Goal: Information Seeking & Learning: Learn about a topic

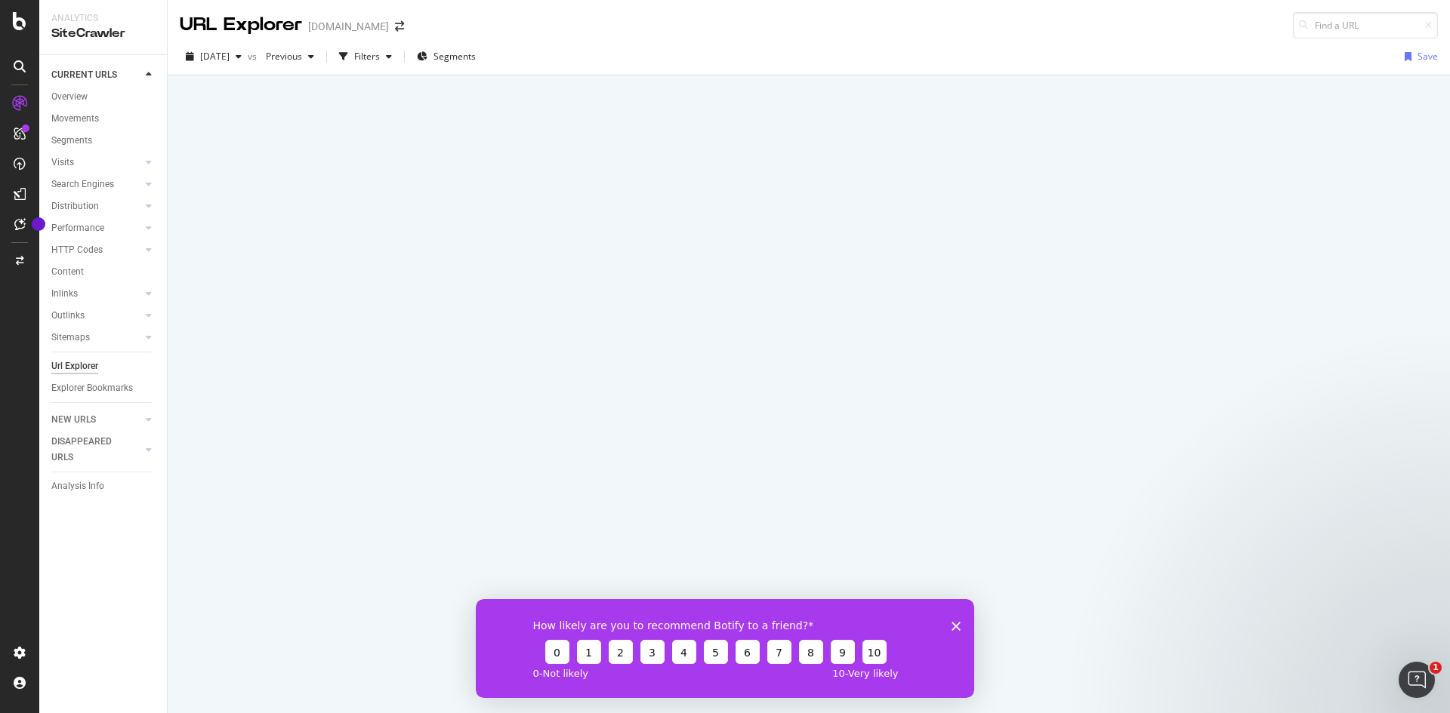
click at [950, 624] on div "How likely are you to recommend Botify to a friend? 0 1 2 3 4 5 6 7 8 9 10 0 - …" at bounding box center [725, 648] width 498 height 99
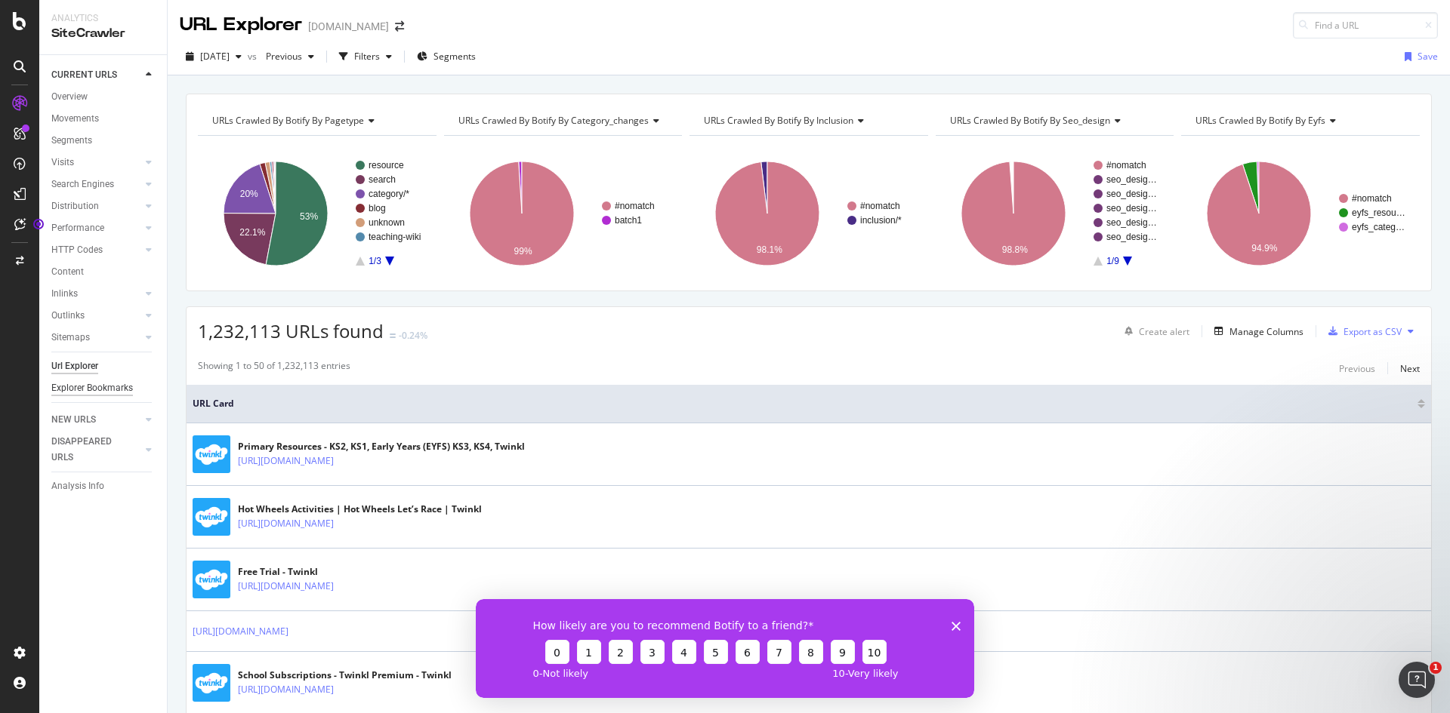
drag, startPoint x: 83, startPoint y: 366, endPoint x: 94, endPoint y: 384, distance: 20.3
click at [83, 366] on div "Url Explorer" at bounding box center [74, 367] width 47 height 16
click at [87, 362] on div "Url Explorer" at bounding box center [74, 367] width 47 height 16
click at [954, 626] on icon "Close survey" at bounding box center [955, 625] width 9 height 9
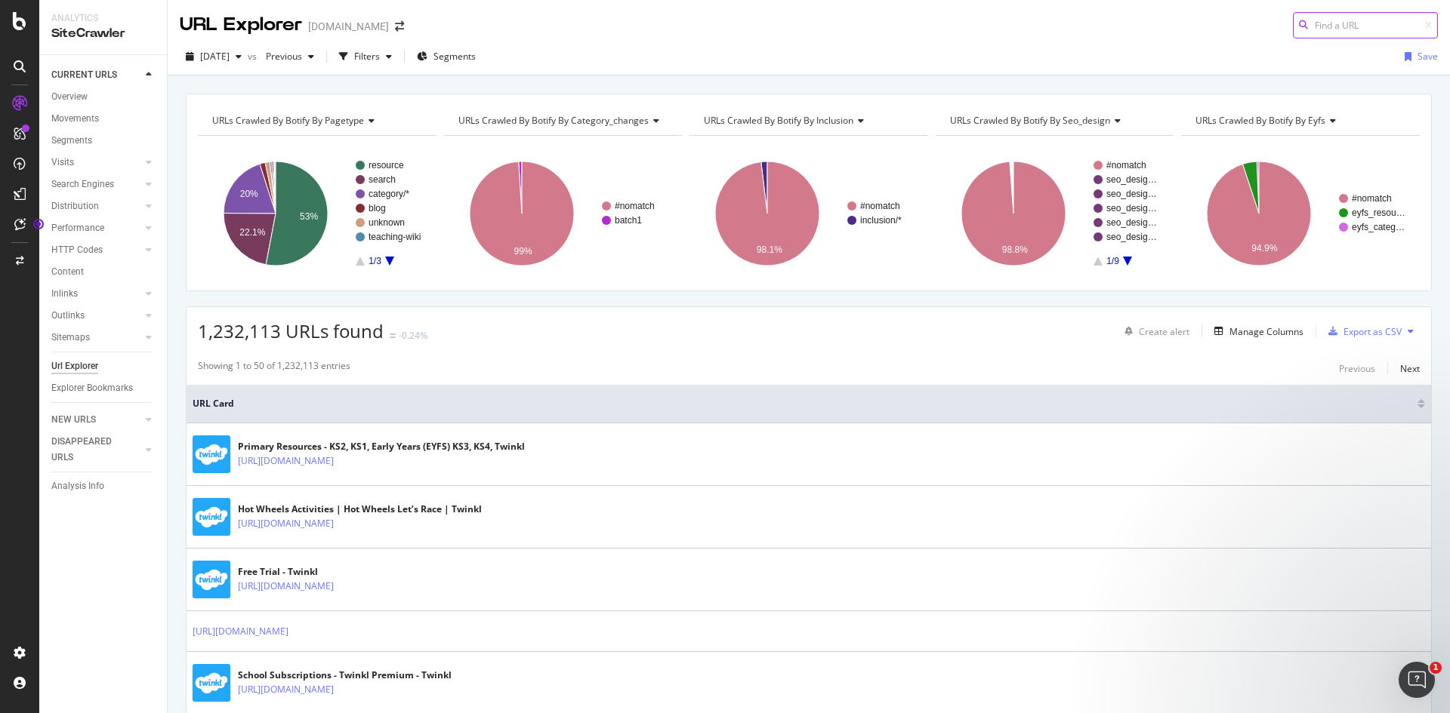
click at [1338, 24] on input at bounding box center [1364, 25] width 145 height 26
paste input "[URL][DOMAIN_NAME]"
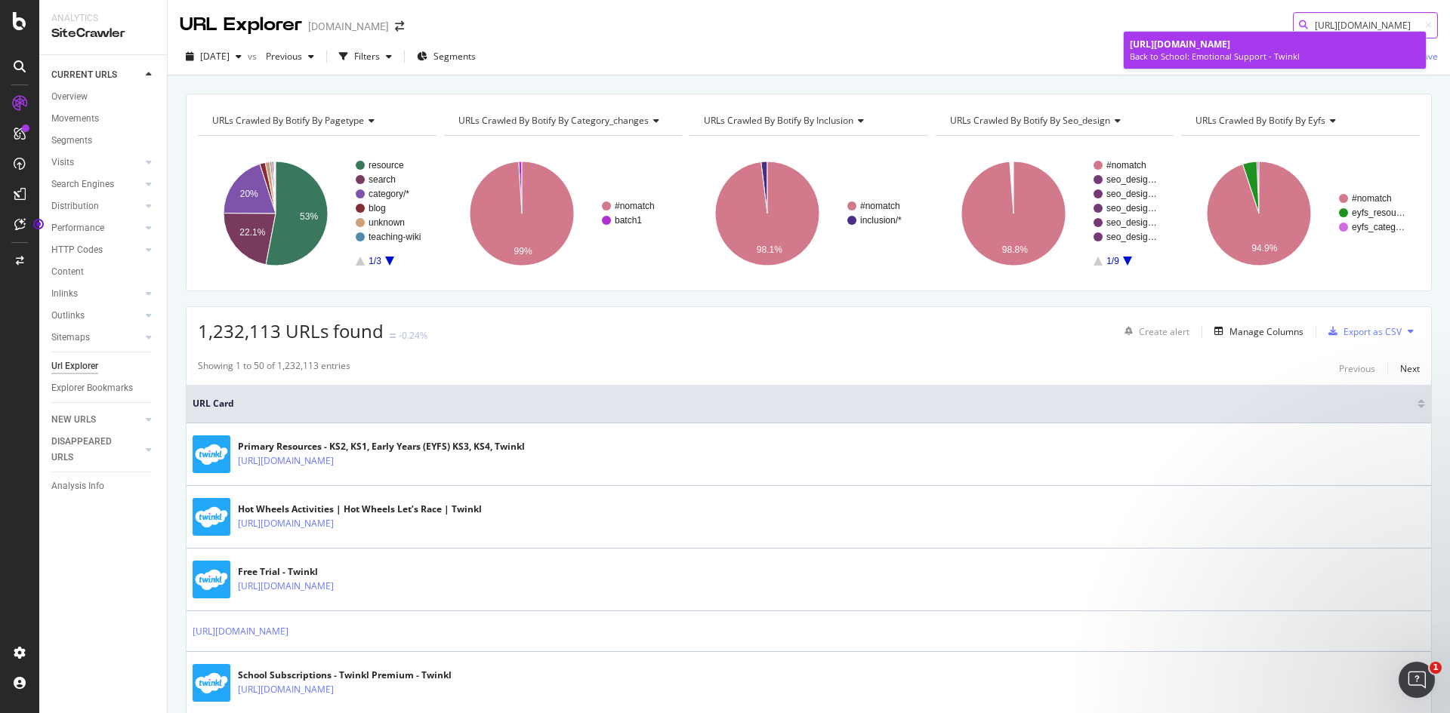
type input "[URL][DOMAIN_NAME]"
click at [1222, 51] on div "[URL][DOMAIN_NAME]" at bounding box center [1274, 44] width 290 height 13
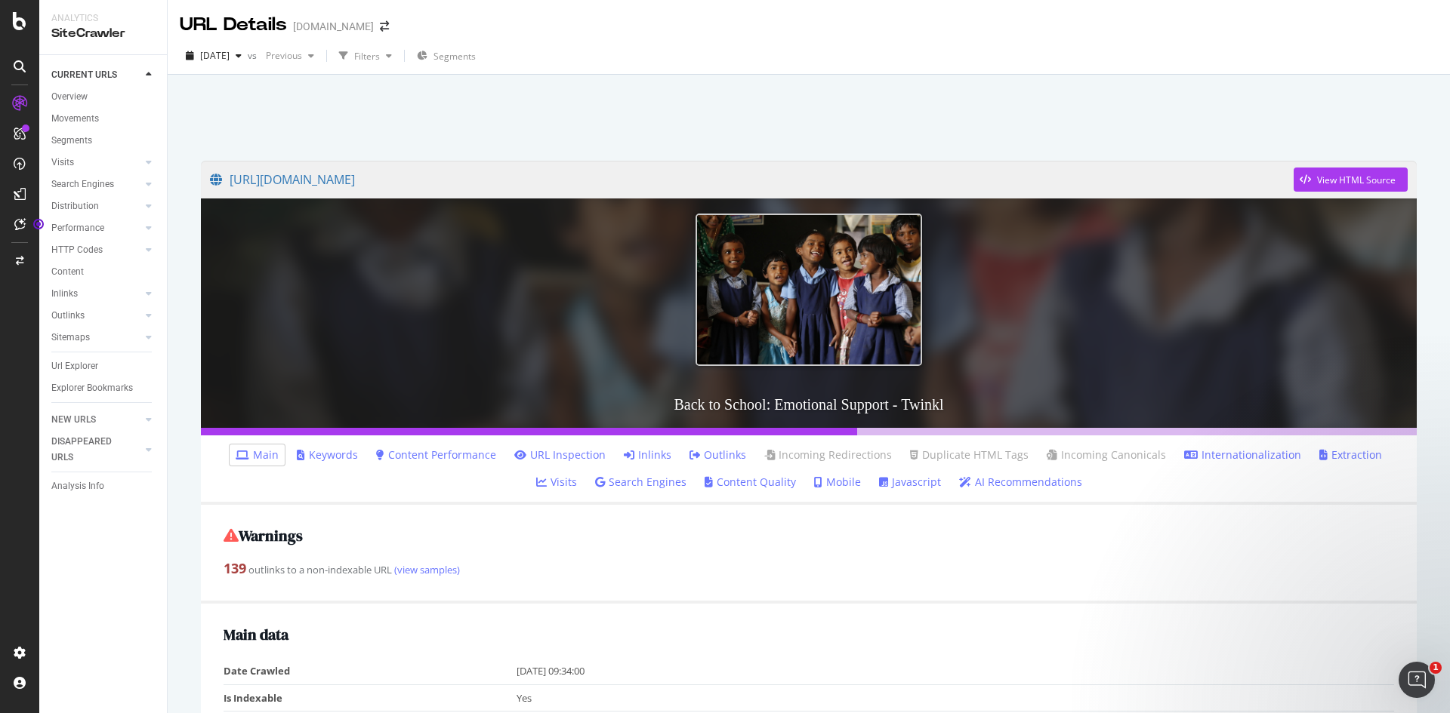
click at [307, 457] on link "Keywords" at bounding box center [327, 455] width 61 height 15
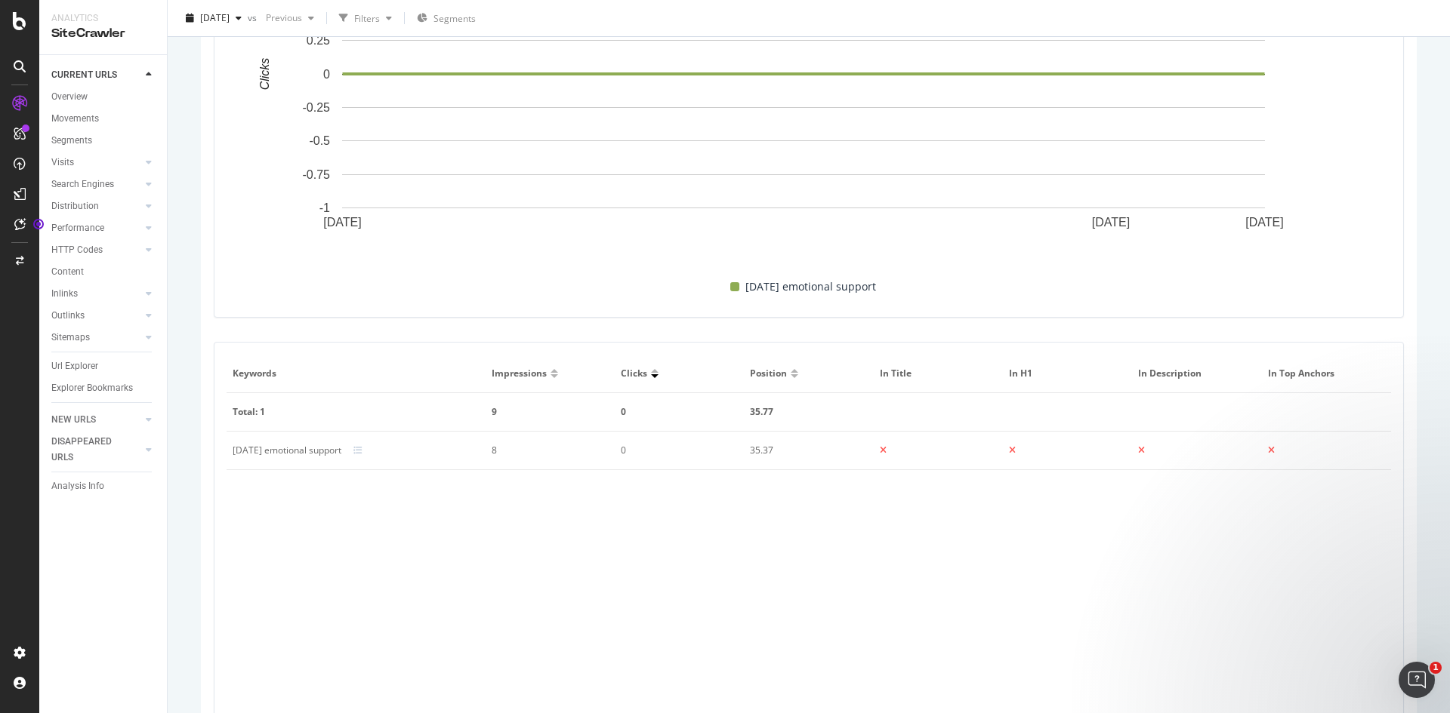
scroll to position [762, 0]
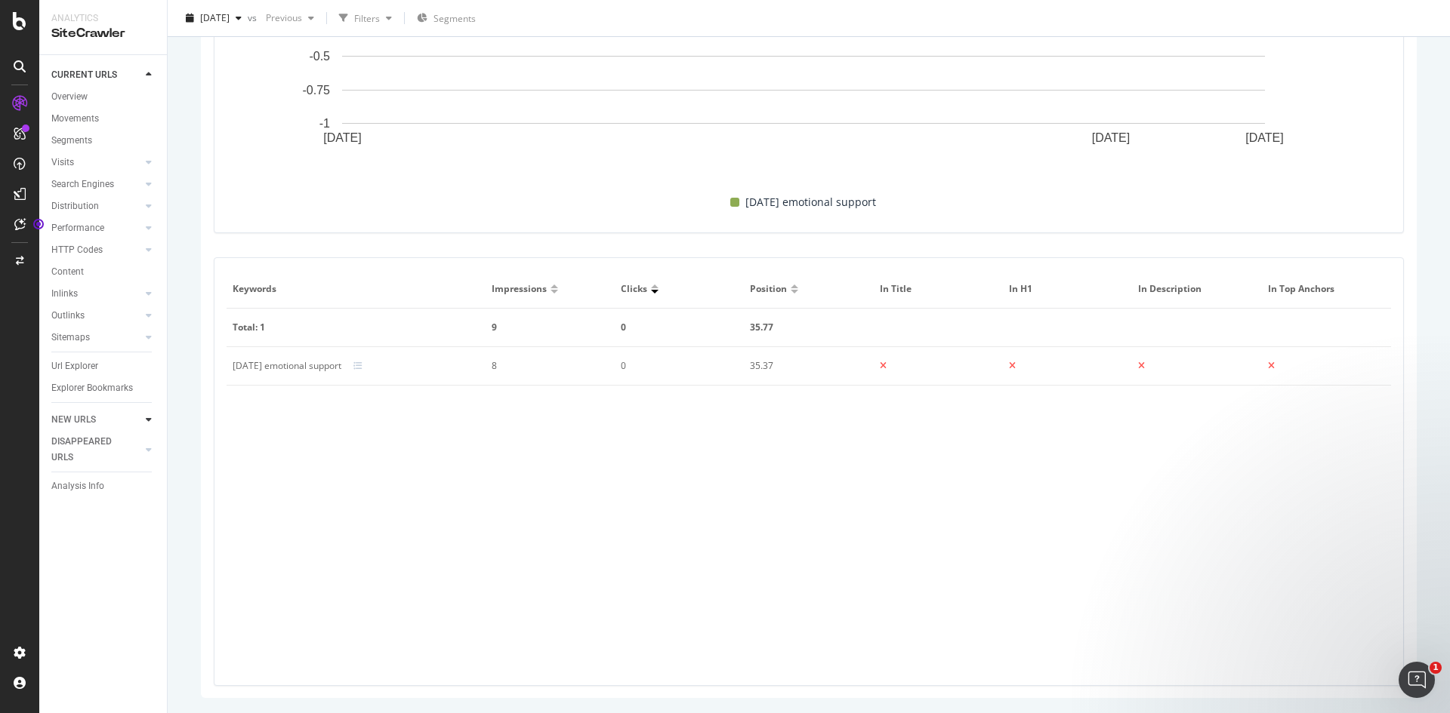
click at [149, 418] on icon at bounding box center [149, 419] width 6 height 9
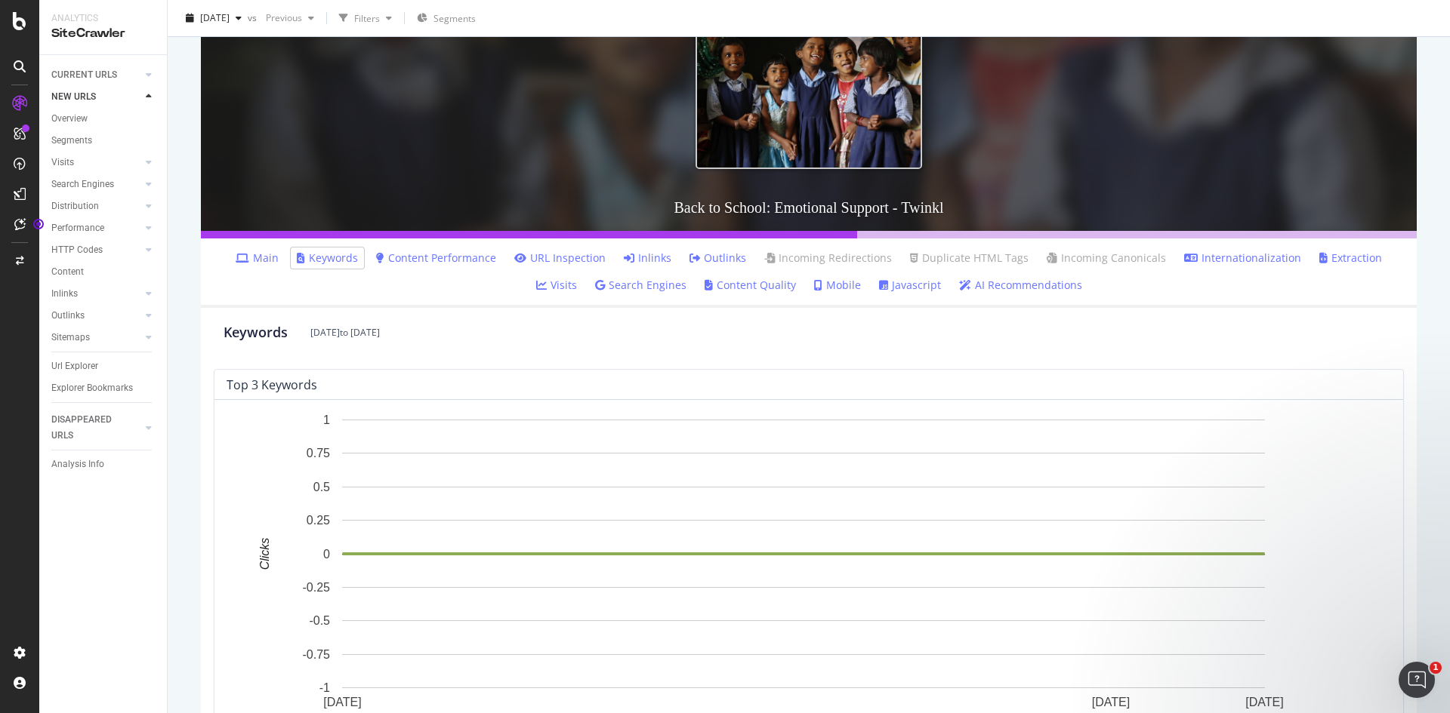
scroll to position [82, 0]
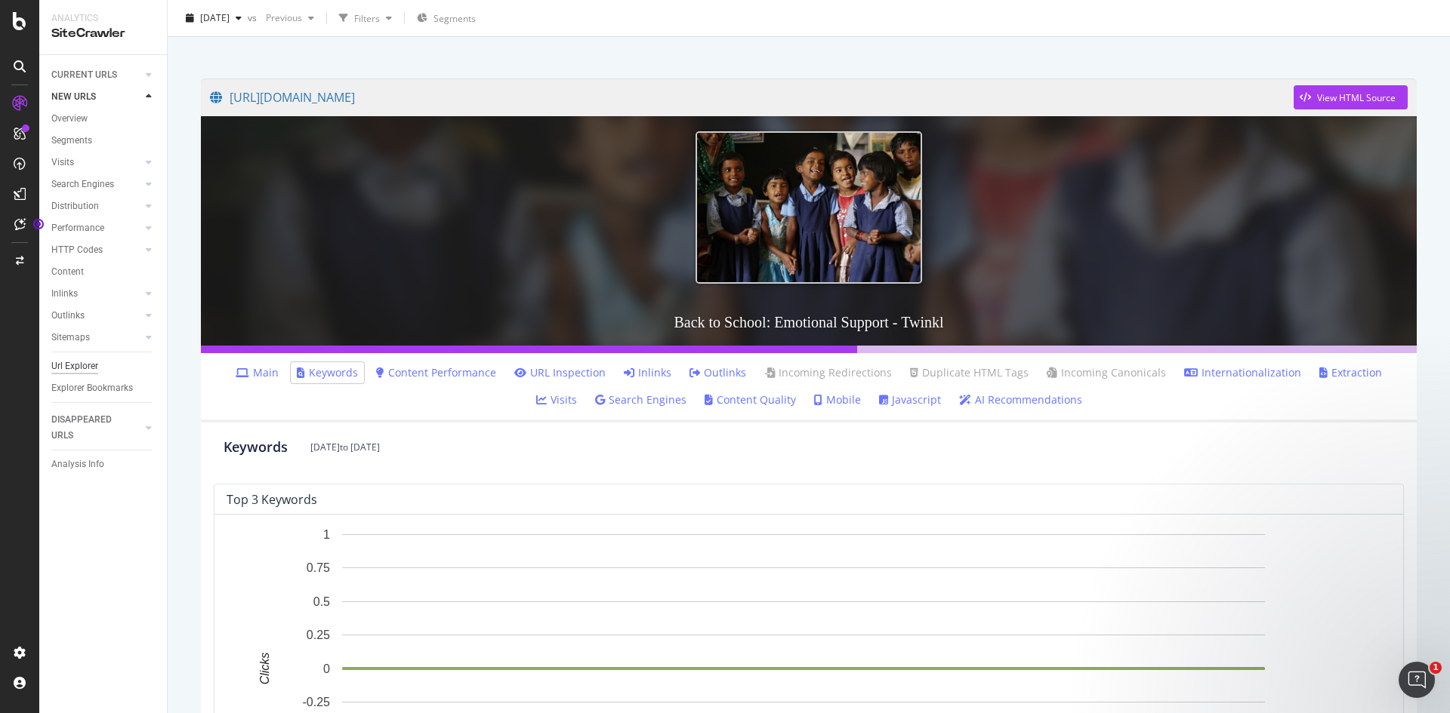
click at [82, 368] on div "Url Explorer" at bounding box center [74, 367] width 47 height 16
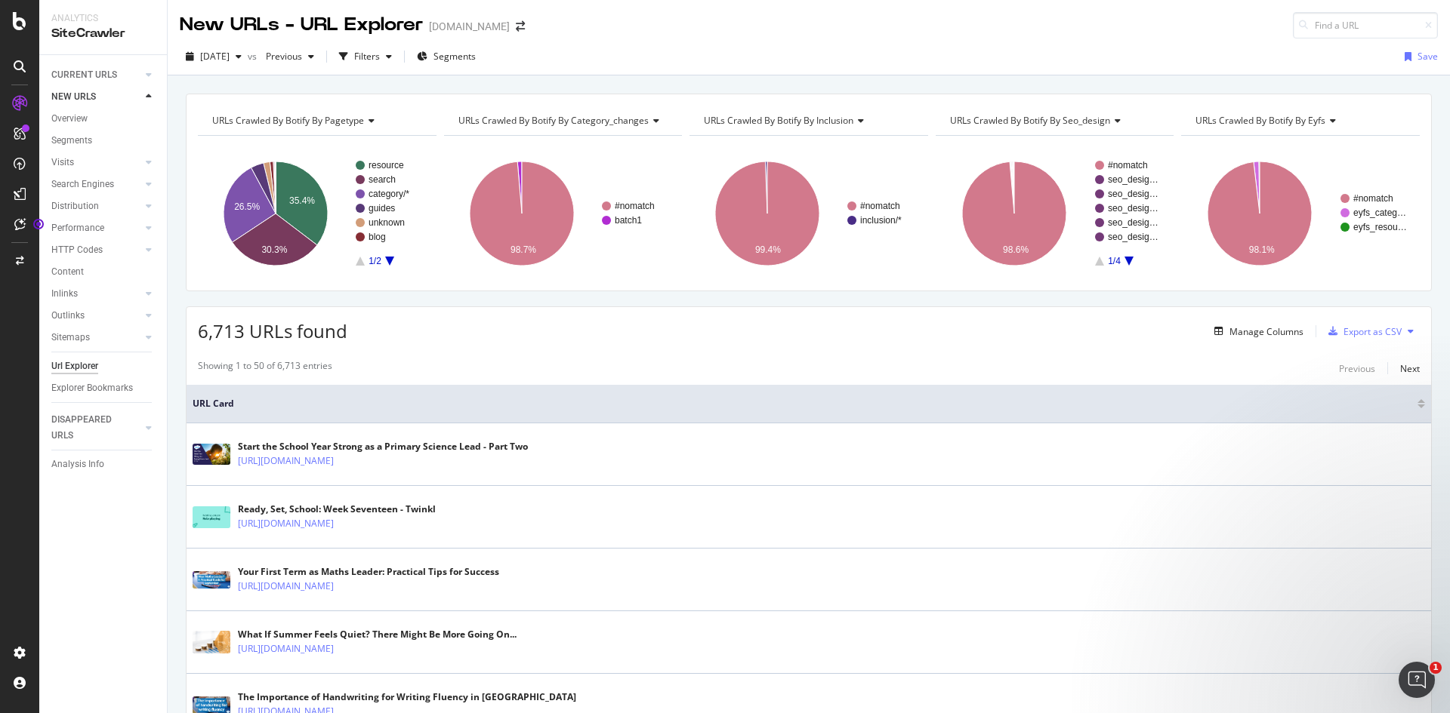
click at [374, 124] on icon at bounding box center [369, 120] width 11 height 9
click at [1325, 118] on icon at bounding box center [1330, 120] width 11 height 9
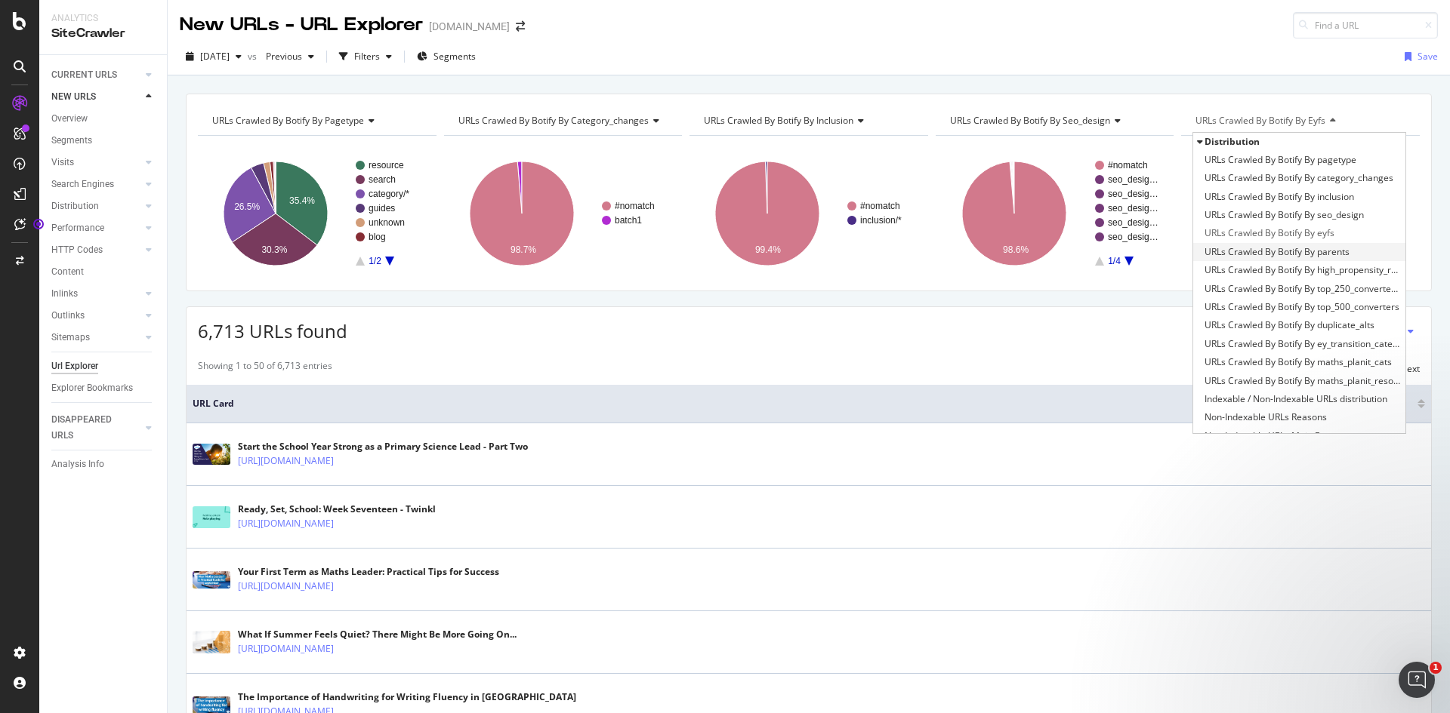
click at [1315, 253] on span "URLs Crawled By Botify By parents" at bounding box center [1276, 252] width 145 height 15
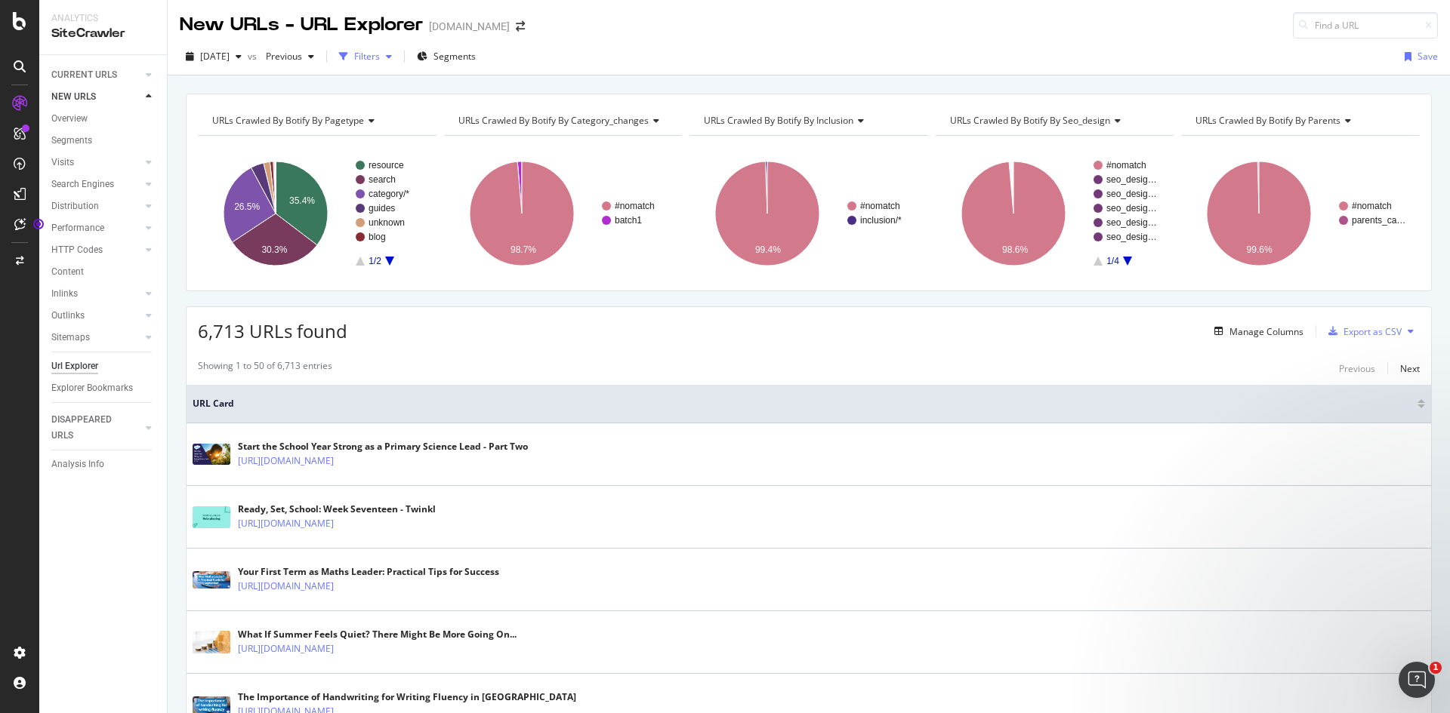
click at [398, 61] on div "Filters" at bounding box center [365, 56] width 65 height 23
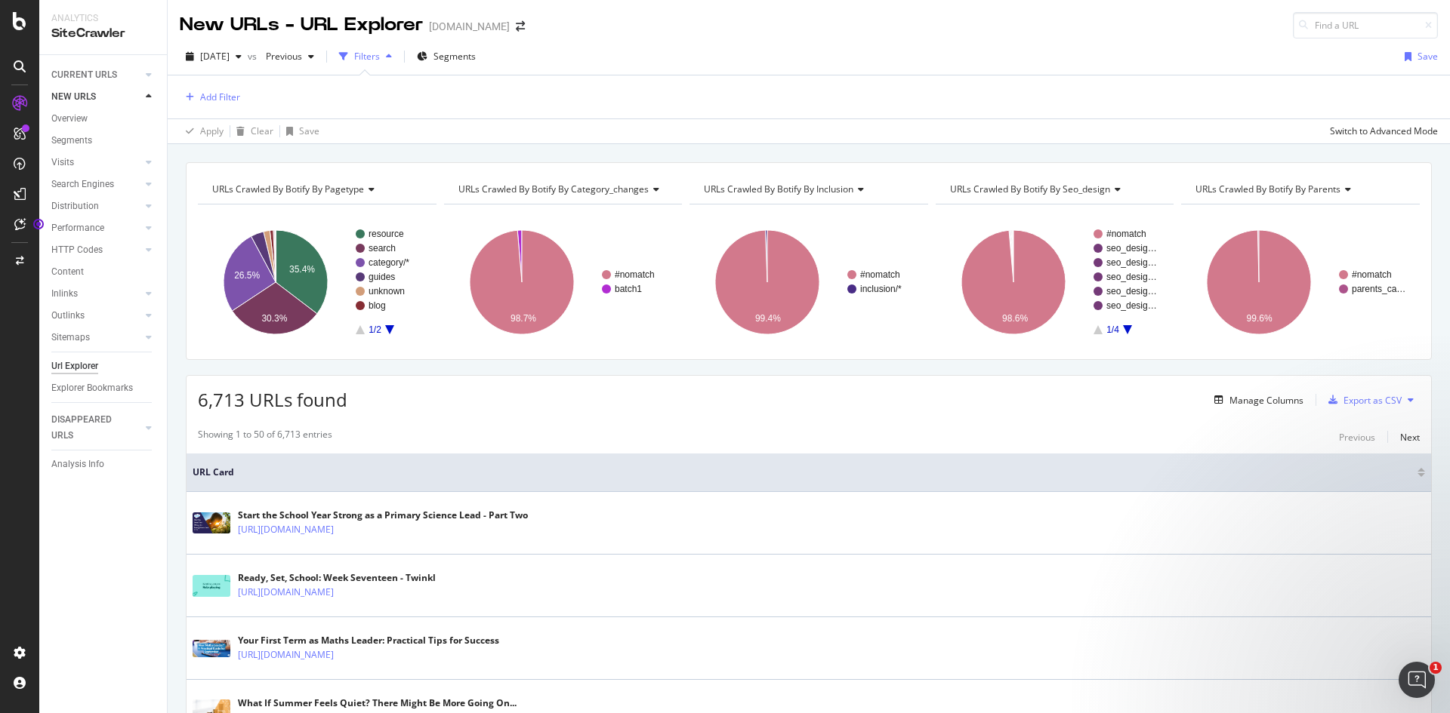
click at [392, 58] on icon "button" at bounding box center [389, 56] width 6 height 9
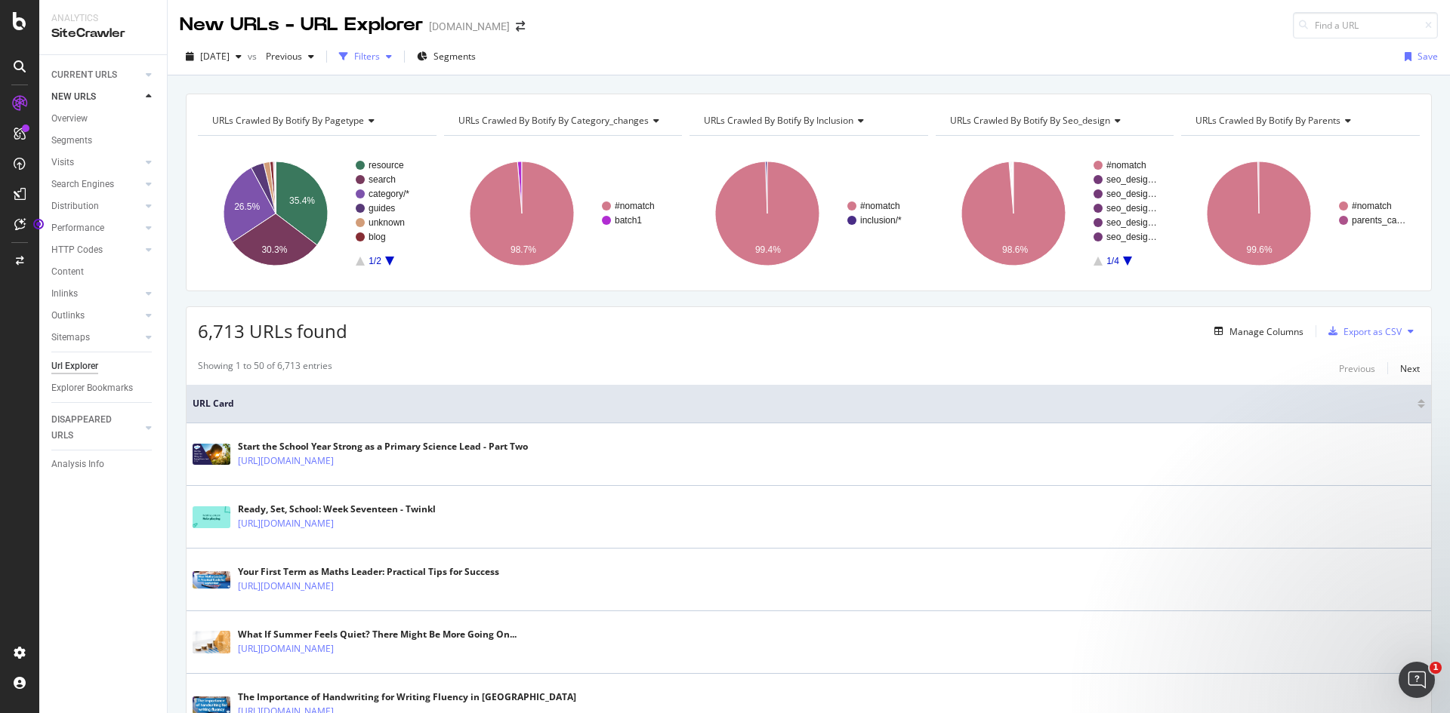
click at [392, 57] on icon "button" at bounding box center [389, 56] width 6 height 9
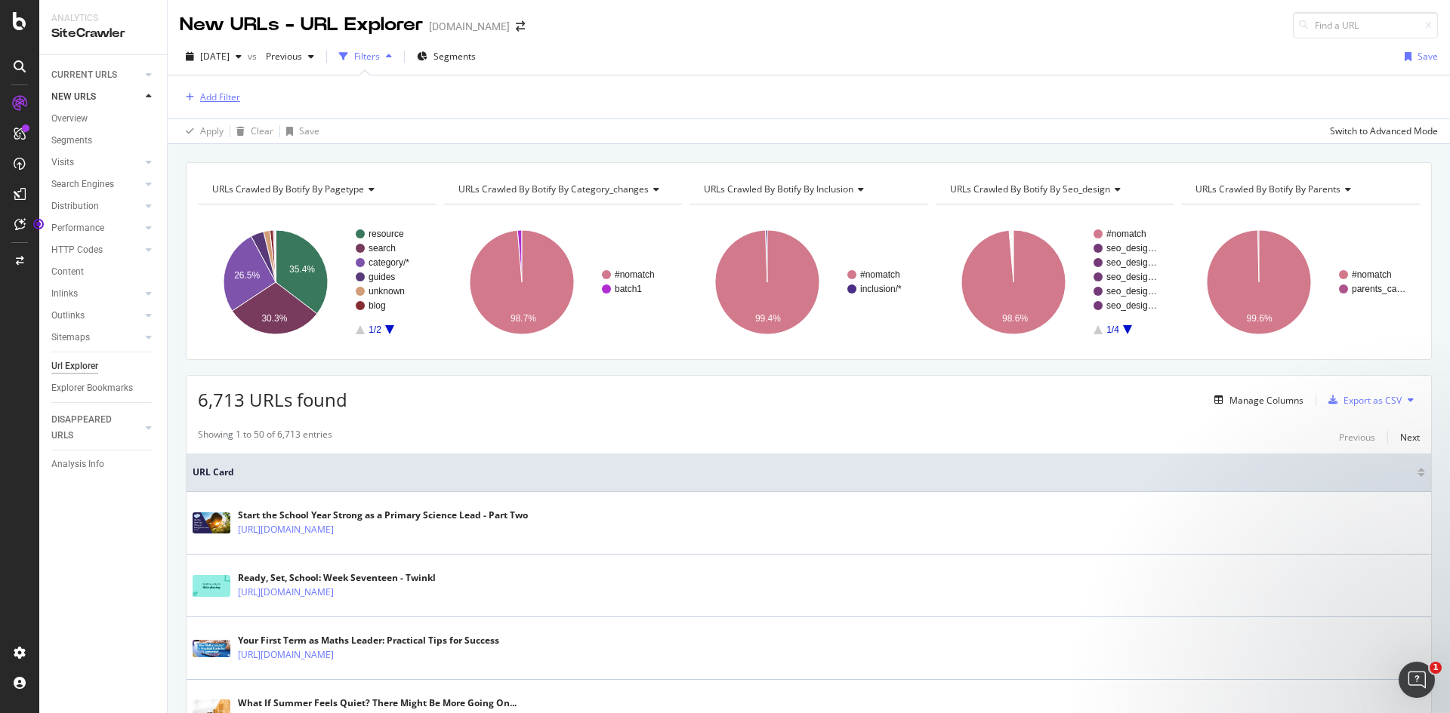
click at [226, 100] on div "Add Filter" at bounding box center [220, 97] width 40 height 13
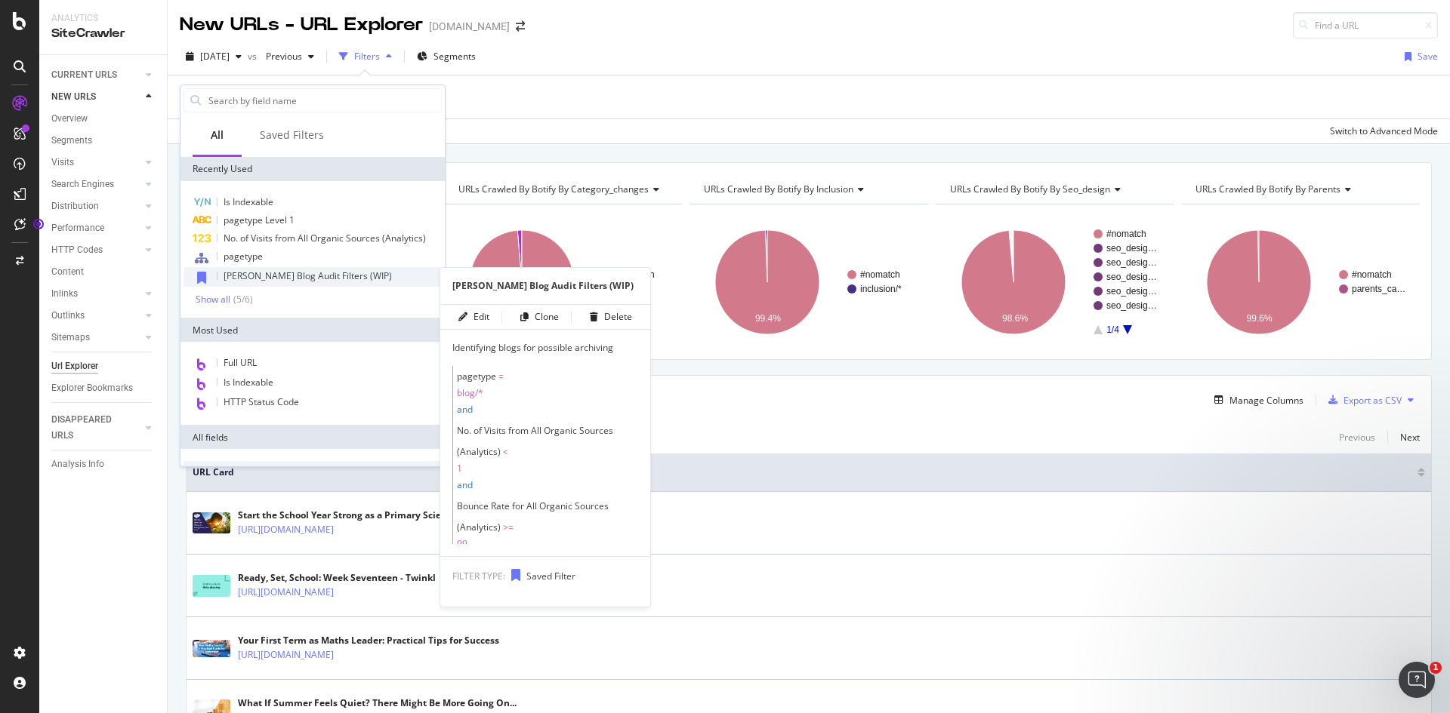
click at [297, 273] on span "[PERSON_NAME] Blog Audit Filters (WIP)" at bounding box center [307, 276] width 168 height 13
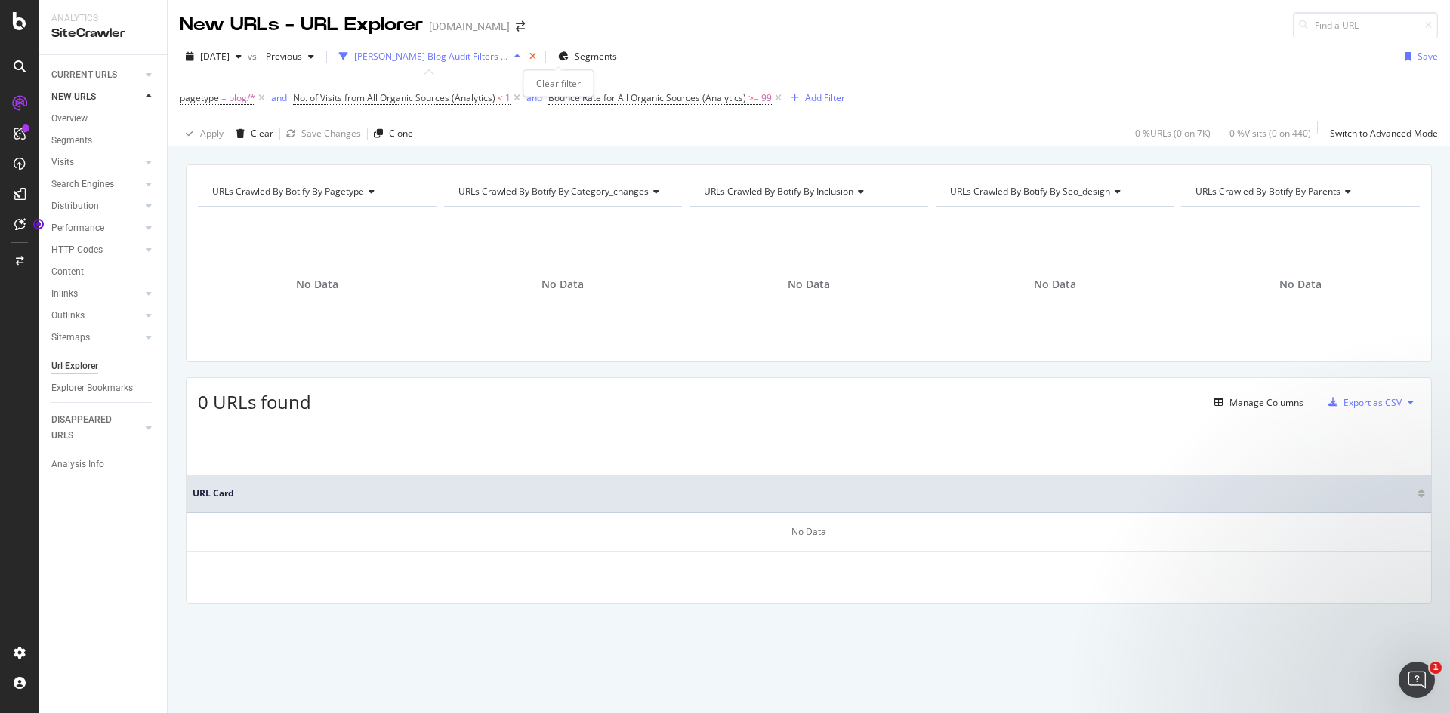
click at [536, 59] on icon "times" at bounding box center [532, 56] width 7 height 9
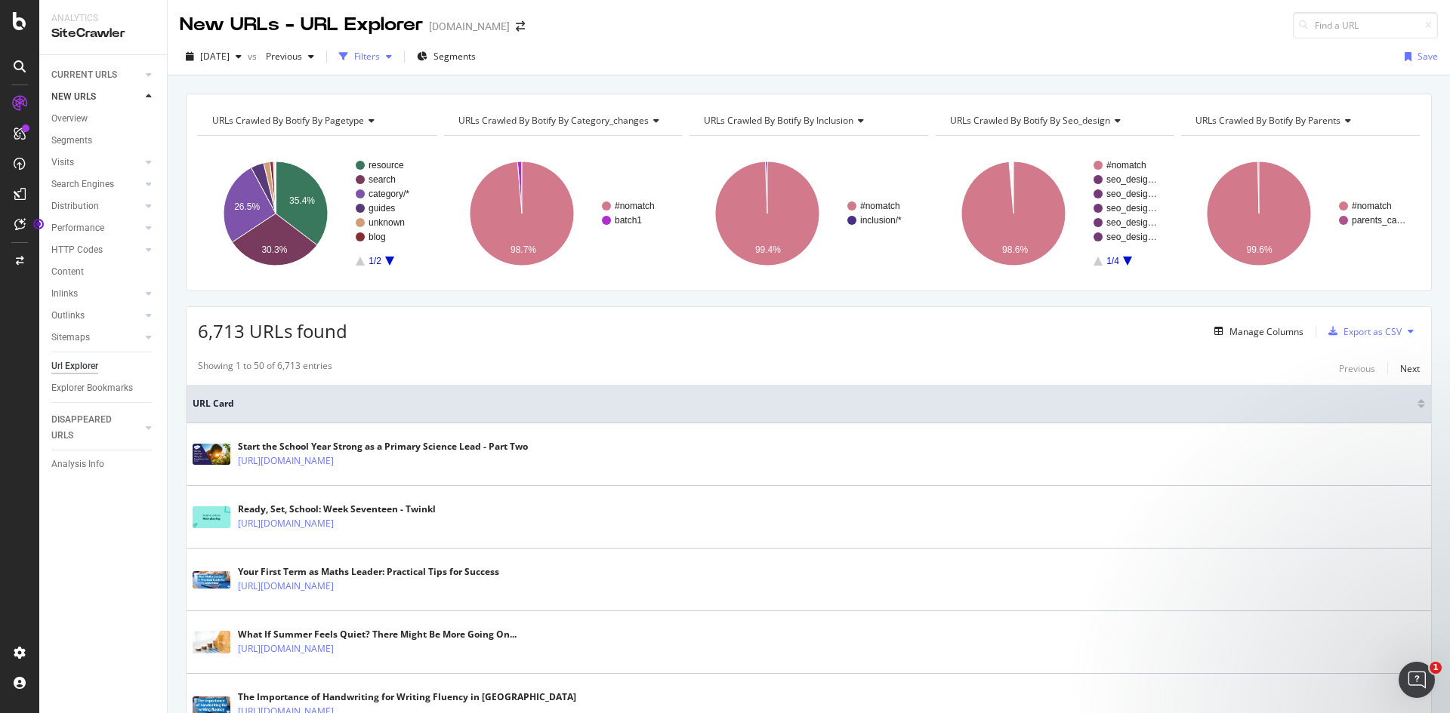
click at [398, 59] on div "button" at bounding box center [389, 56] width 18 height 9
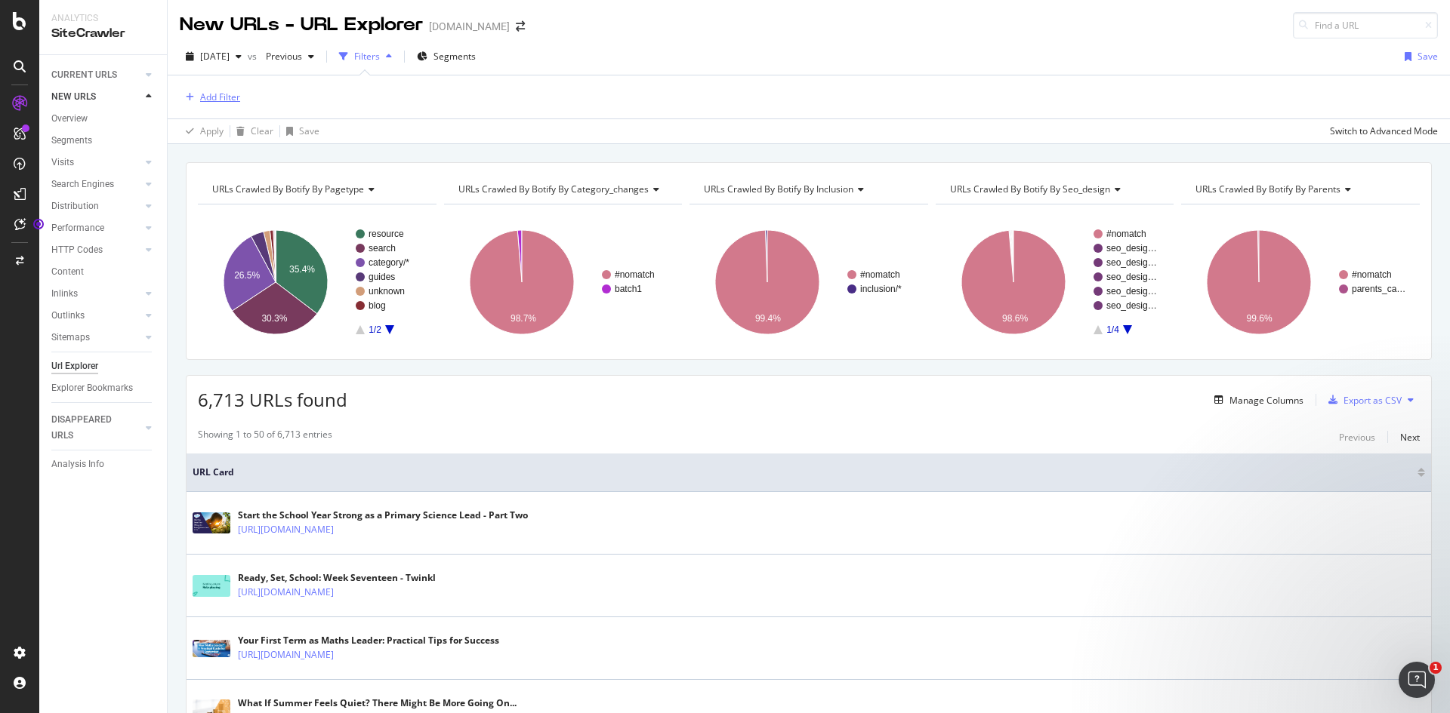
click at [219, 96] on div "Add Filter" at bounding box center [220, 97] width 40 height 13
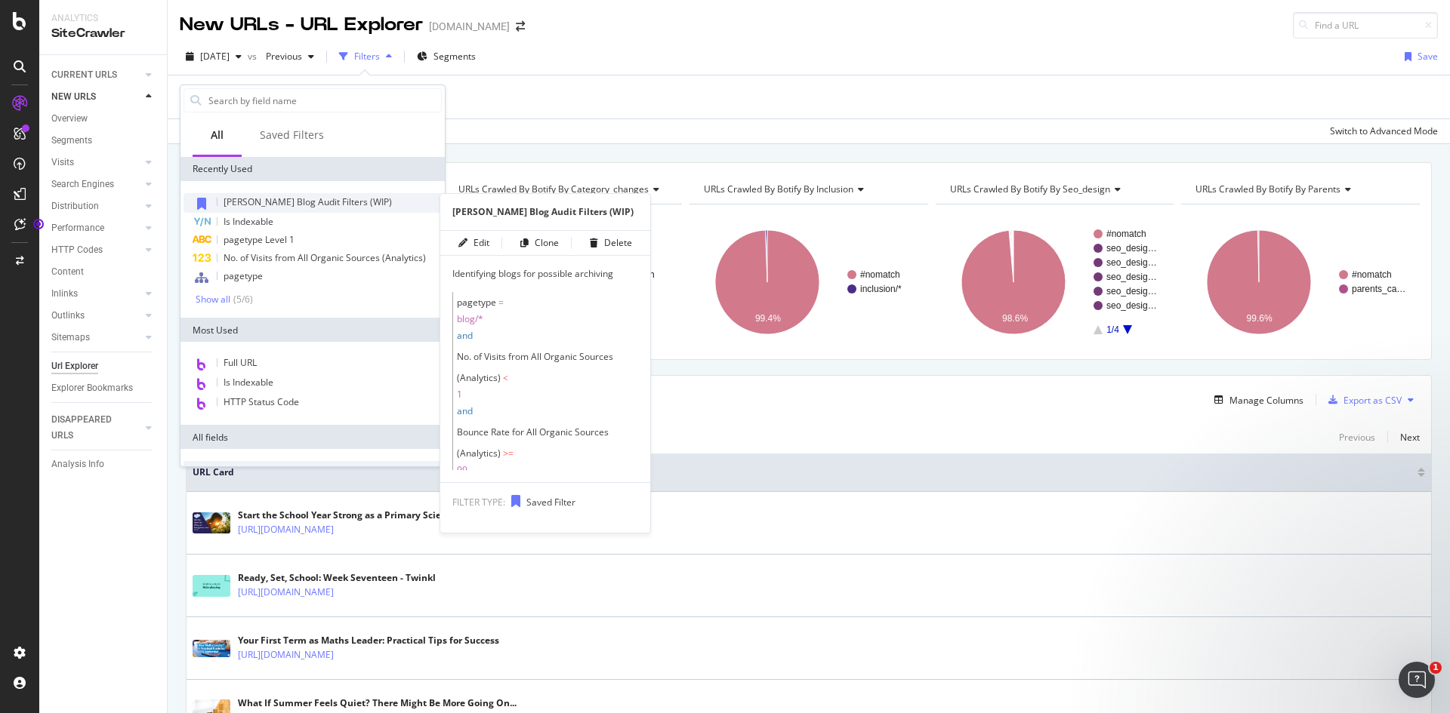
click at [293, 202] on span "[PERSON_NAME] Blog Audit Filters (WIP)" at bounding box center [307, 202] width 168 height 13
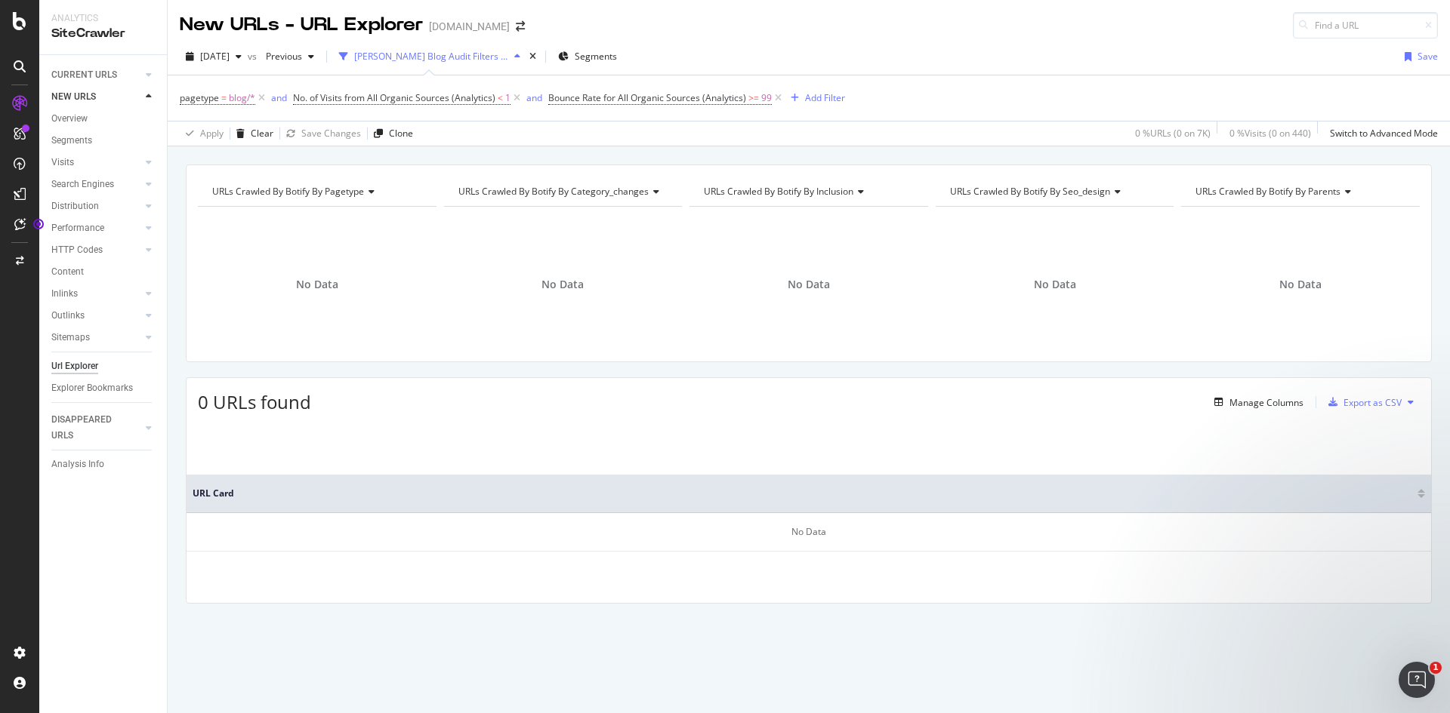
click at [1353, 186] on div "URLs Crawled By Botify By parents" at bounding box center [1299, 192] width 214 height 24
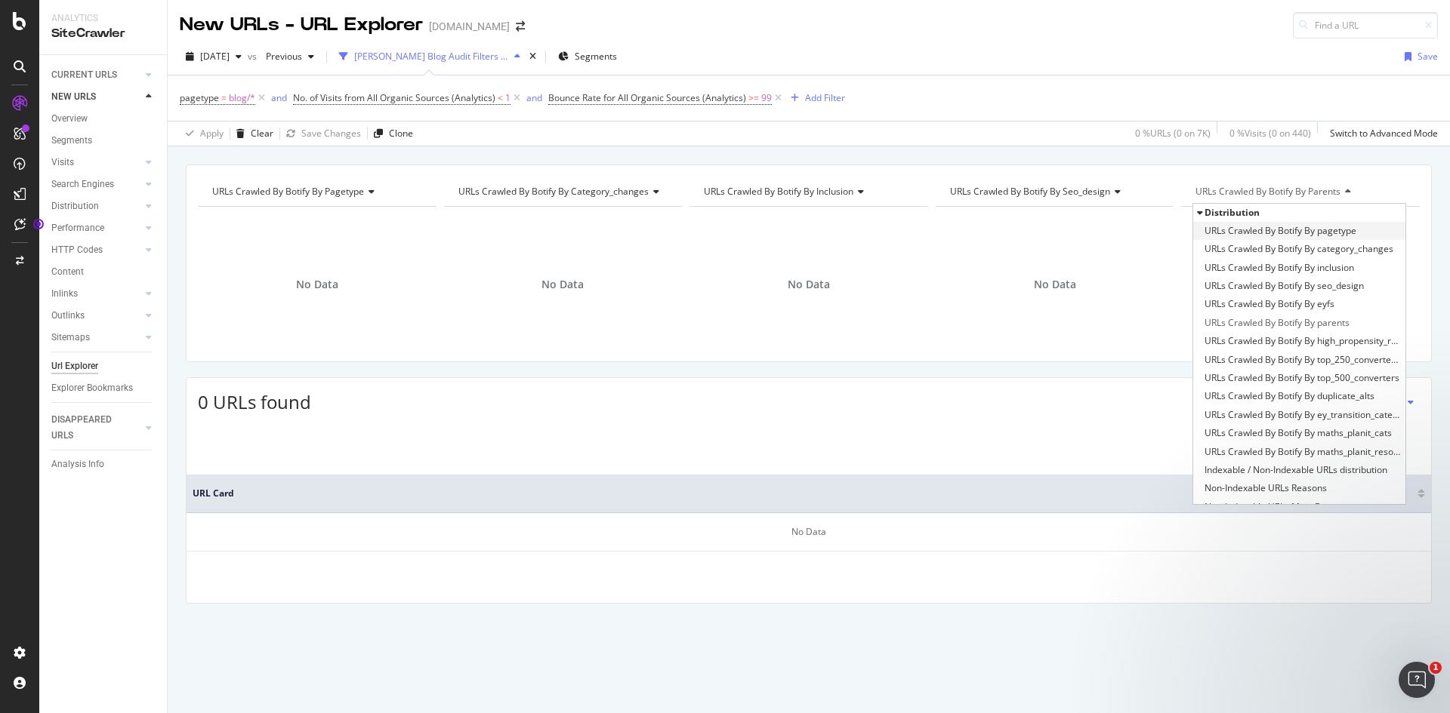
click at [1303, 232] on span "URLs Crawled By Botify By pagetype" at bounding box center [1280, 230] width 152 height 15
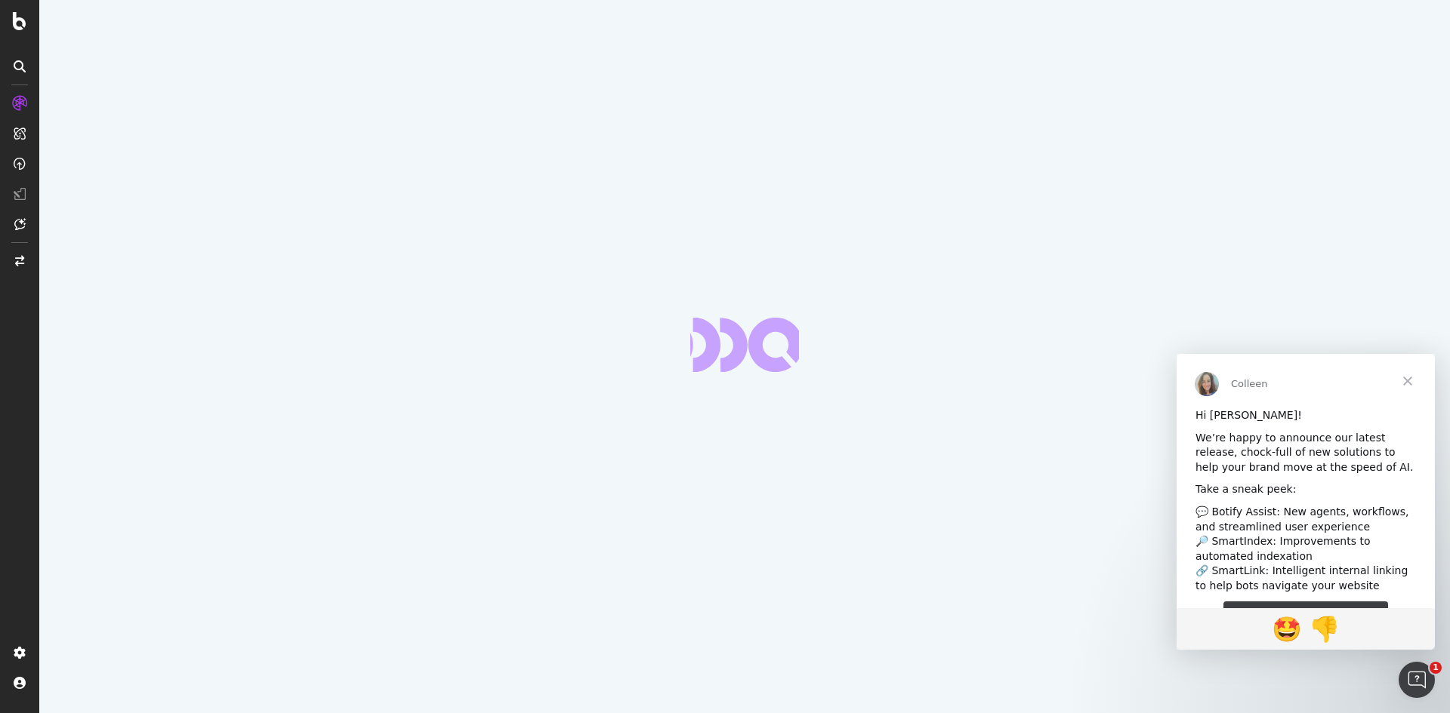
click at [1408, 378] on span "Close" at bounding box center [1407, 381] width 54 height 54
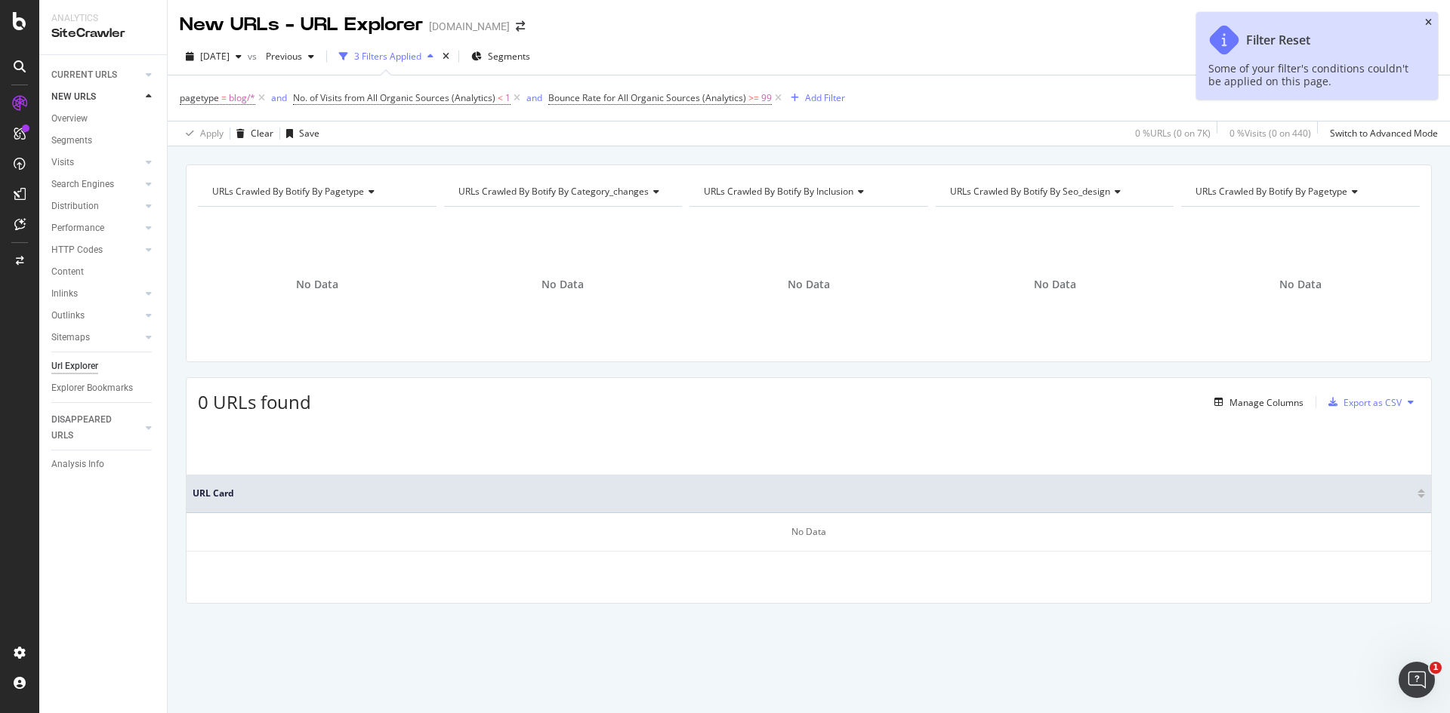
click at [1428, 21] on icon "close toast" at bounding box center [1428, 22] width 7 height 9
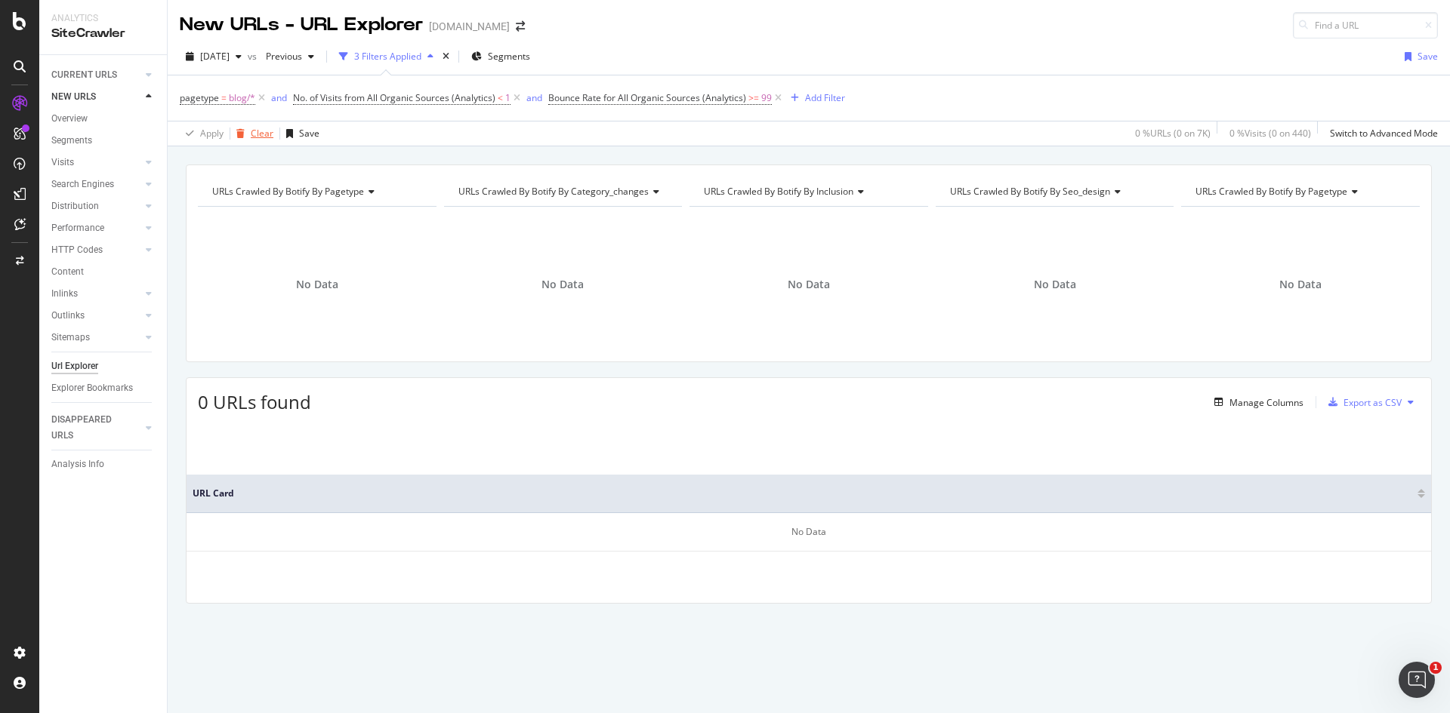
click at [257, 140] on div "Clear" at bounding box center [251, 133] width 43 height 23
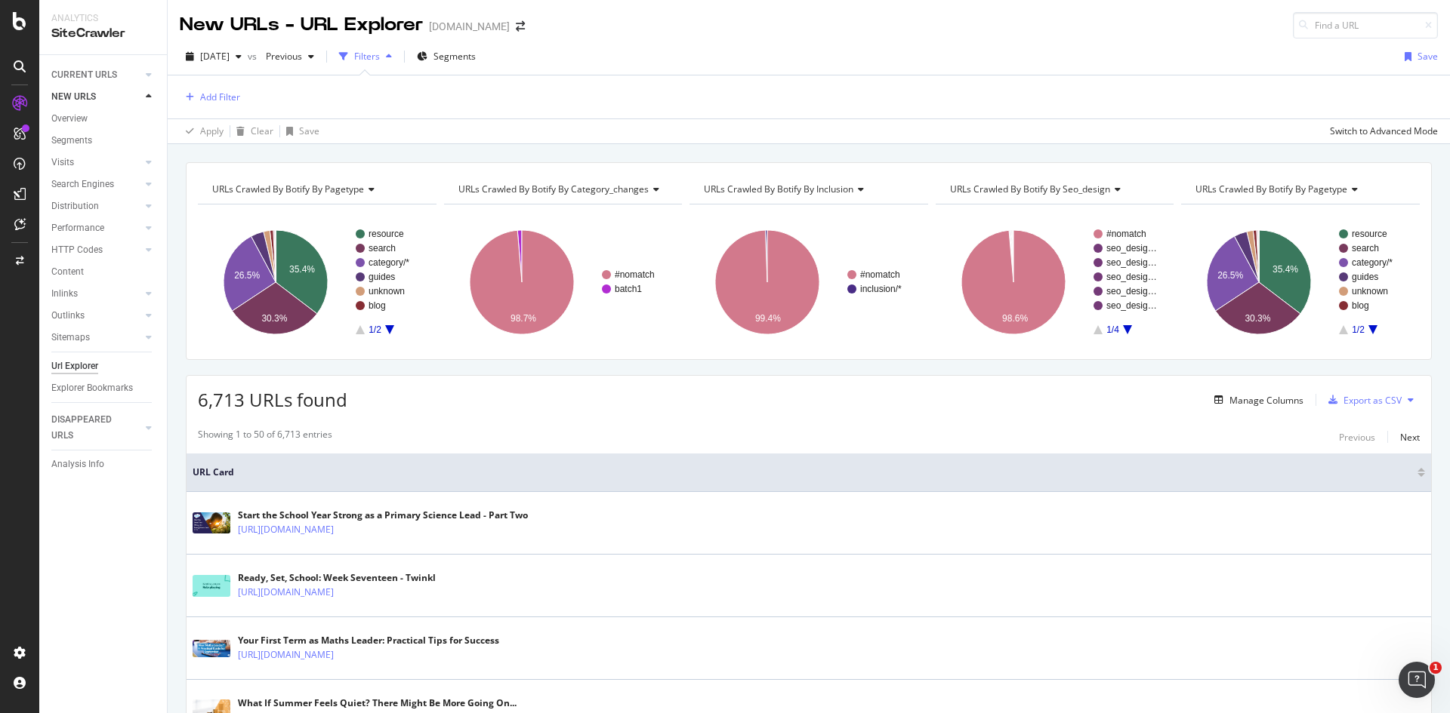
click at [398, 59] on div "button" at bounding box center [389, 56] width 18 height 9
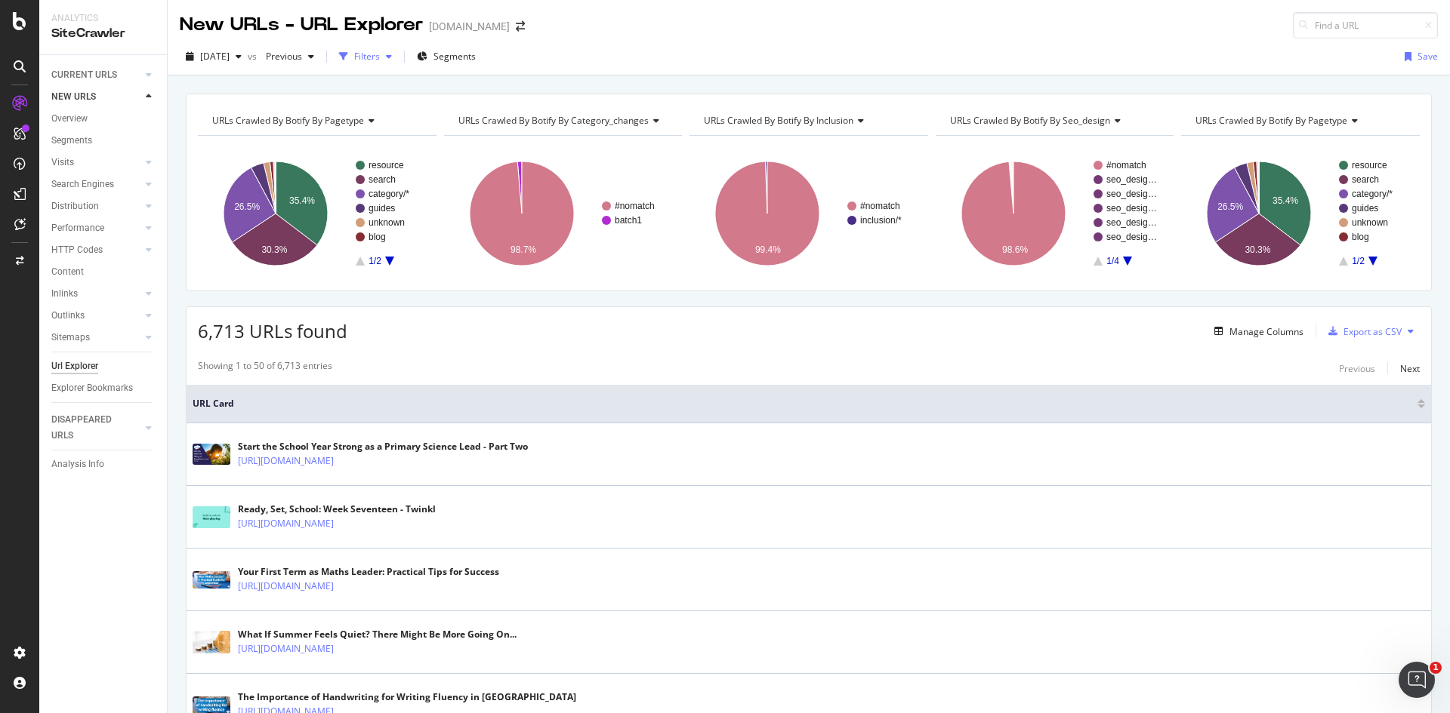
click at [398, 59] on div "button" at bounding box center [389, 56] width 18 height 9
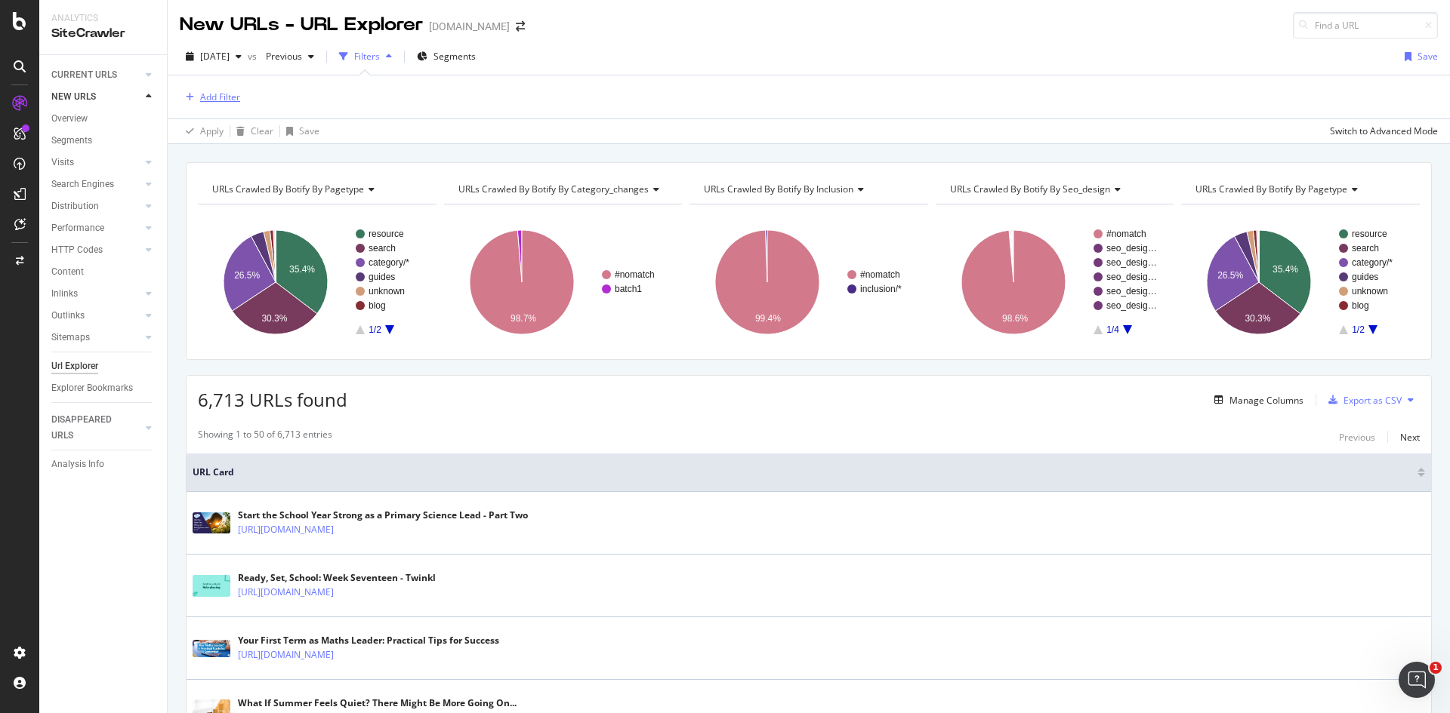
click at [222, 91] on div "Add Filter" at bounding box center [220, 97] width 40 height 13
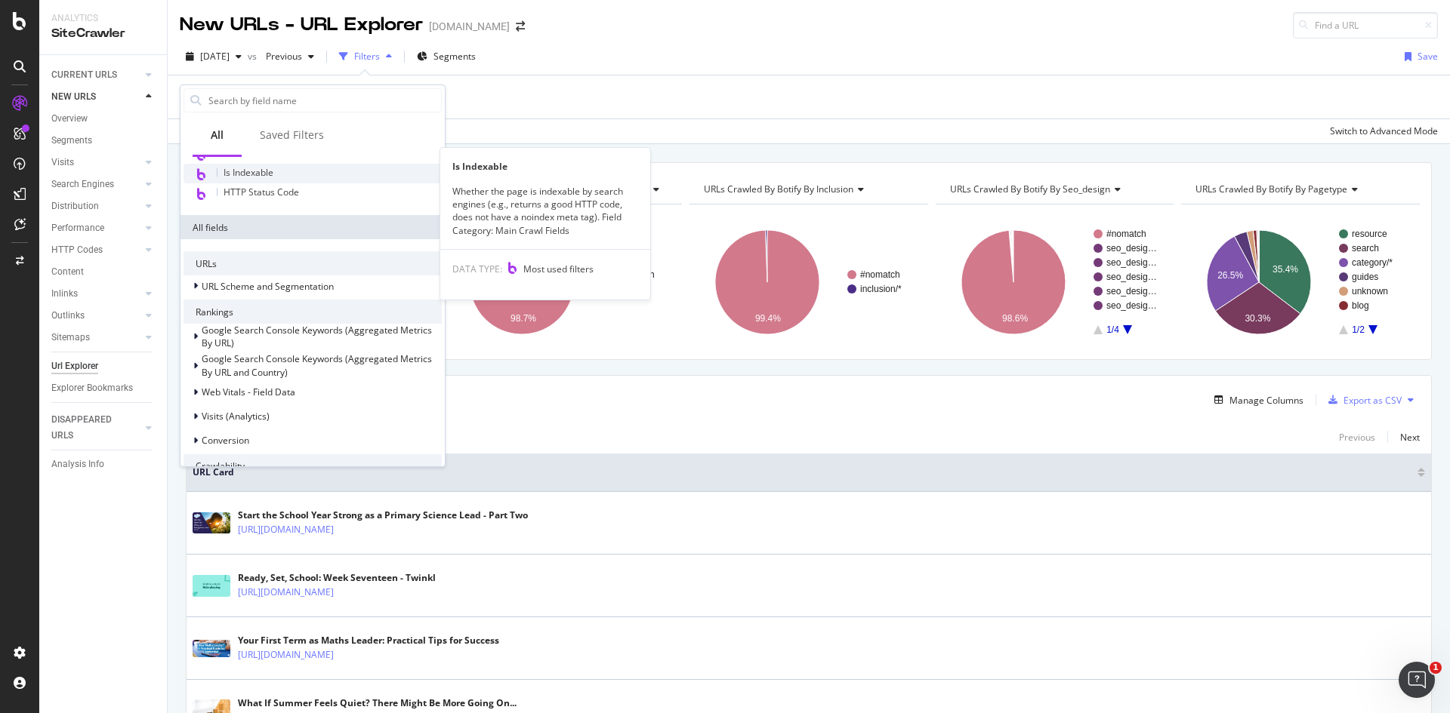
scroll to position [226, 0]
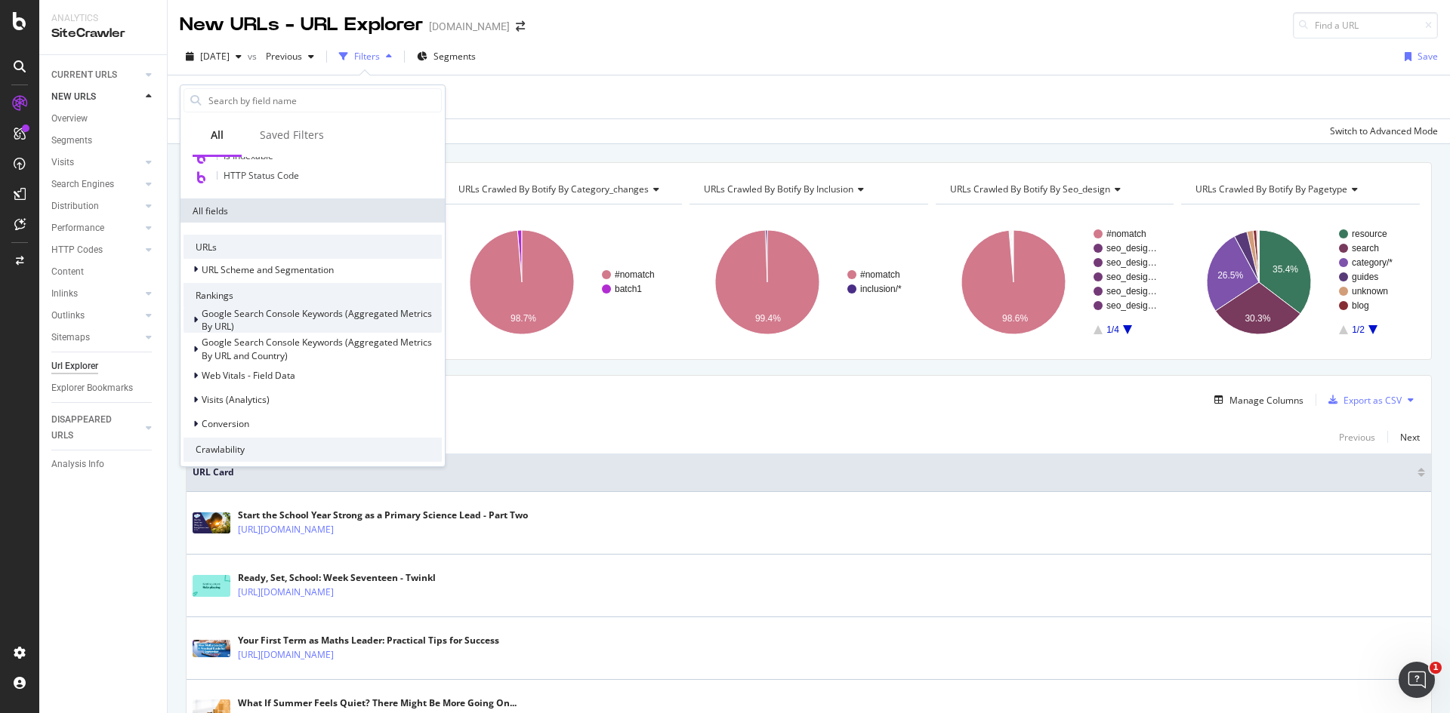
click at [279, 322] on div "Google Search Console Keywords (Aggregated Metrics By URL)" at bounding box center [322, 320] width 240 height 26
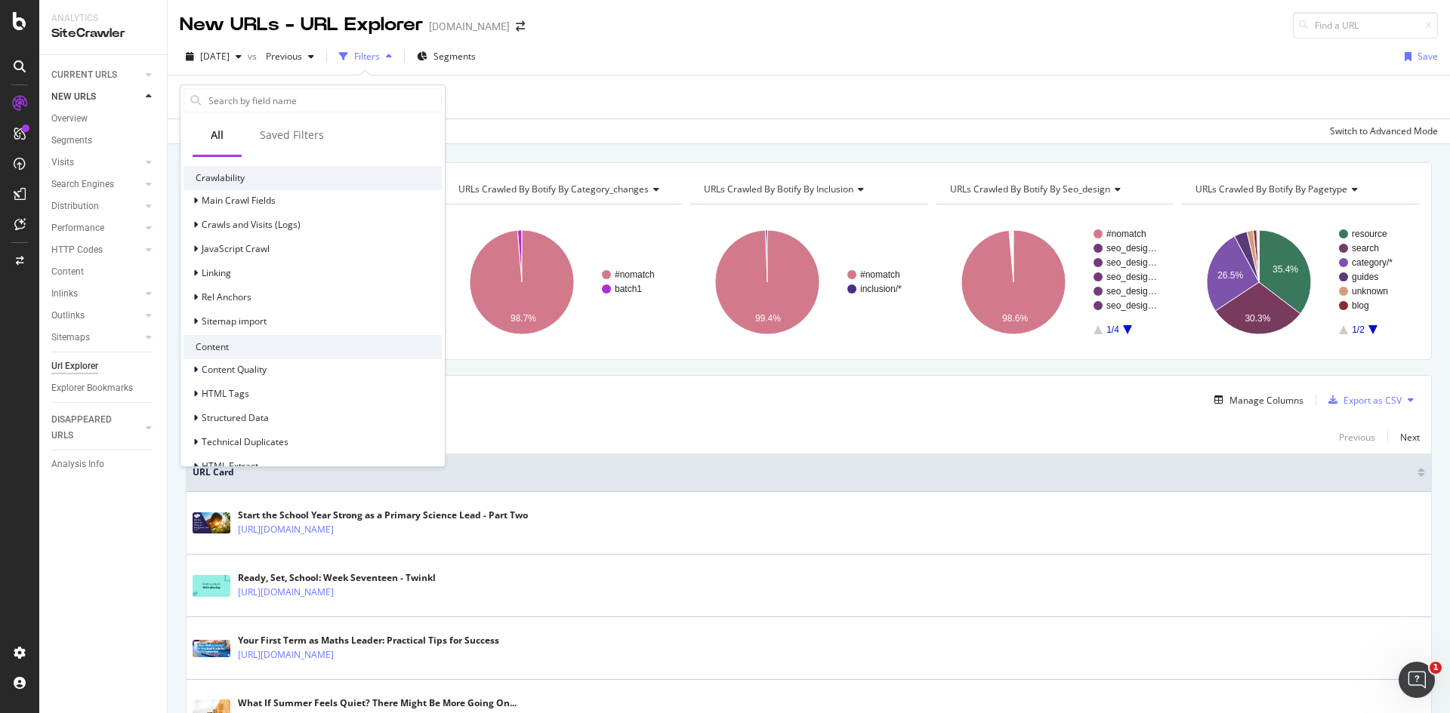
scroll to position [750, 0]
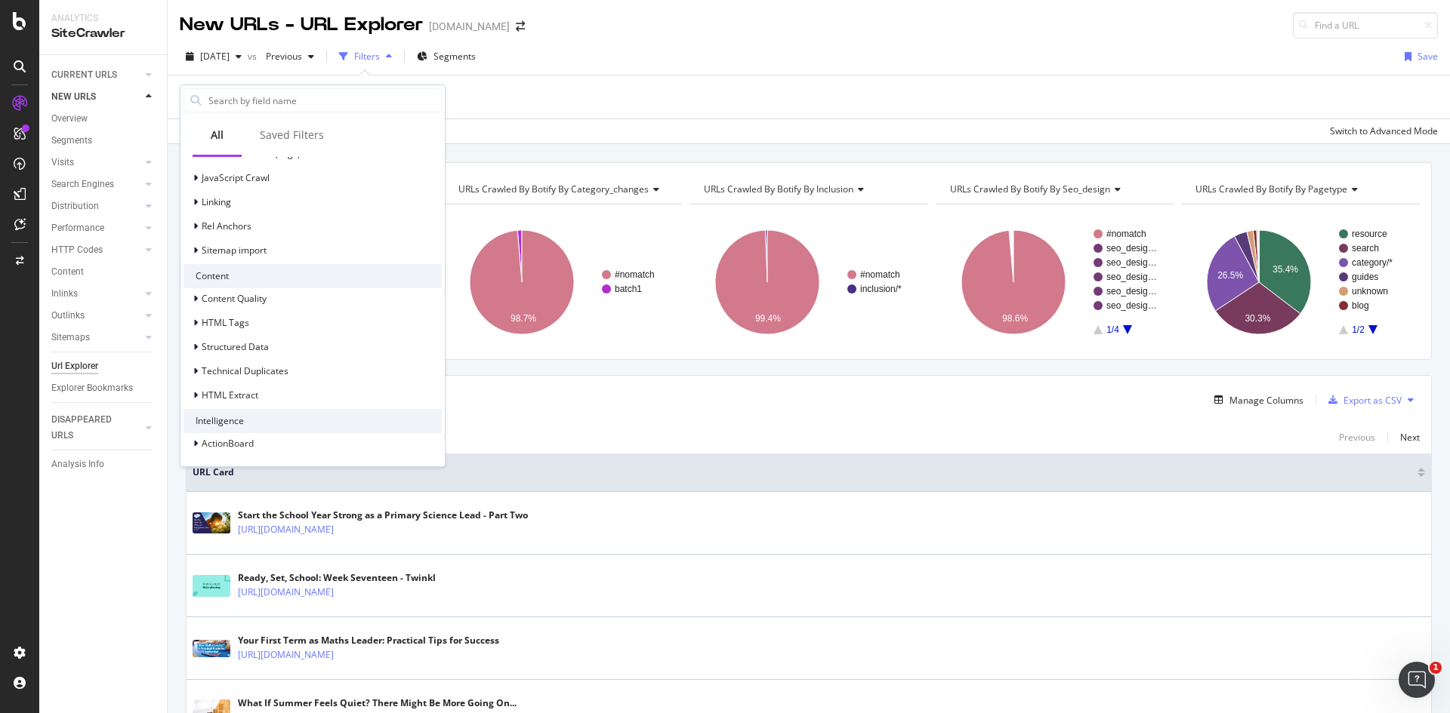
click at [542, 147] on div "URLs Crawled By Botify By pagetype Chart (by Value) Table Expand Export as CSV …" at bounding box center [809, 162] width 1282 height 36
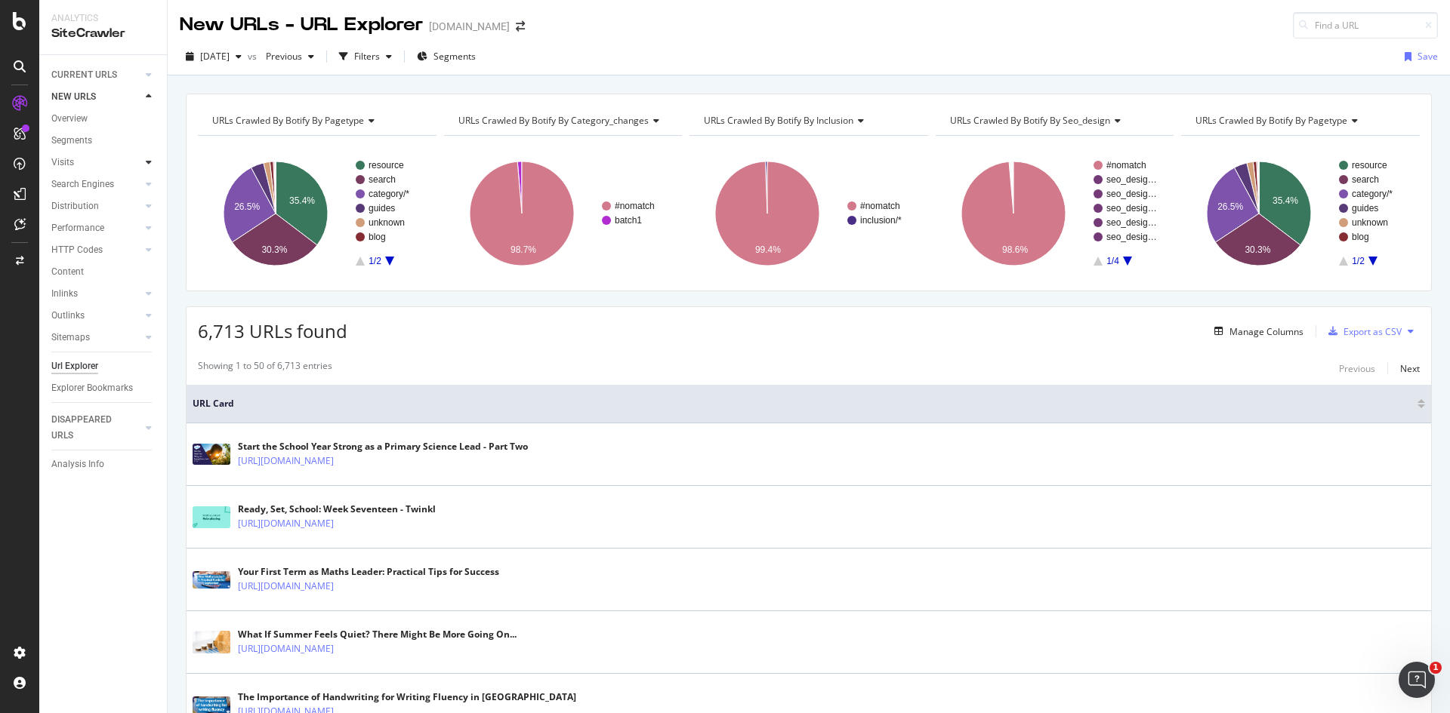
click at [146, 159] on icon at bounding box center [149, 162] width 6 height 9
click at [153, 183] on div at bounding box center [148, 184] width 15 height 15
click at [152, 208] on div at bounding box center [148, 206] width 15 height 15
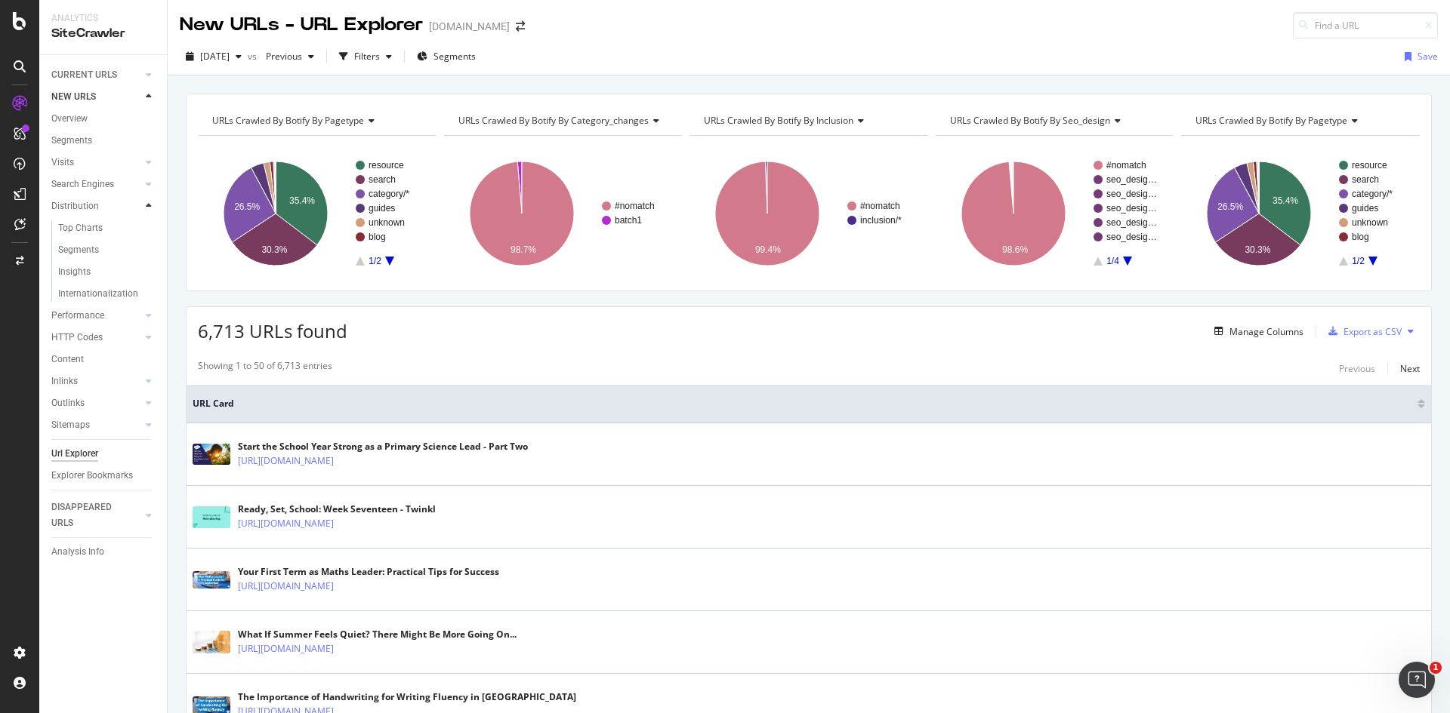
click at [152, 208] on div at bounding box center [148, 206] width 15 height 15
click at [149, 229] on icon at bounding box center [149, 227] width 6 height 9
click at [149, 246] on icon at bounding box center [149, 249] width 6 height 9
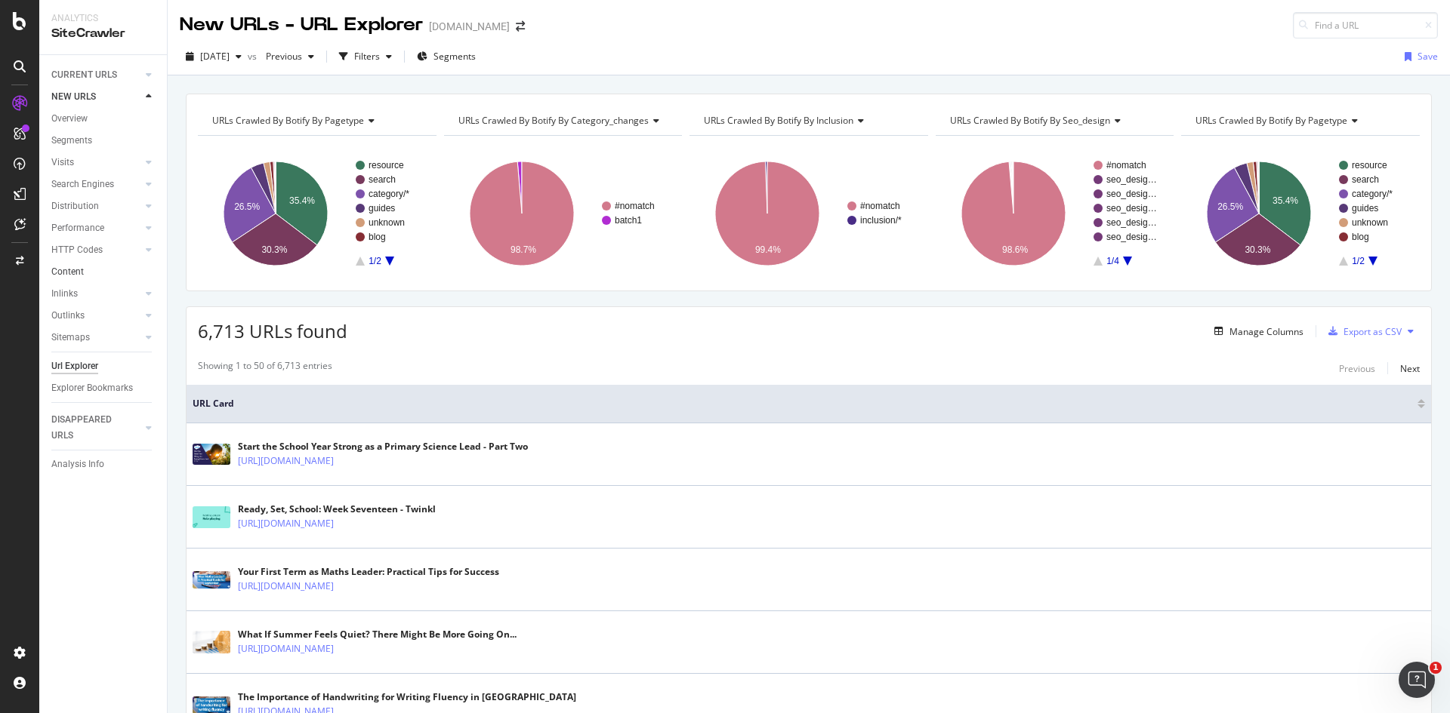
click at [149, 275] on div at bounding box center [148, 271] width 15 height 15
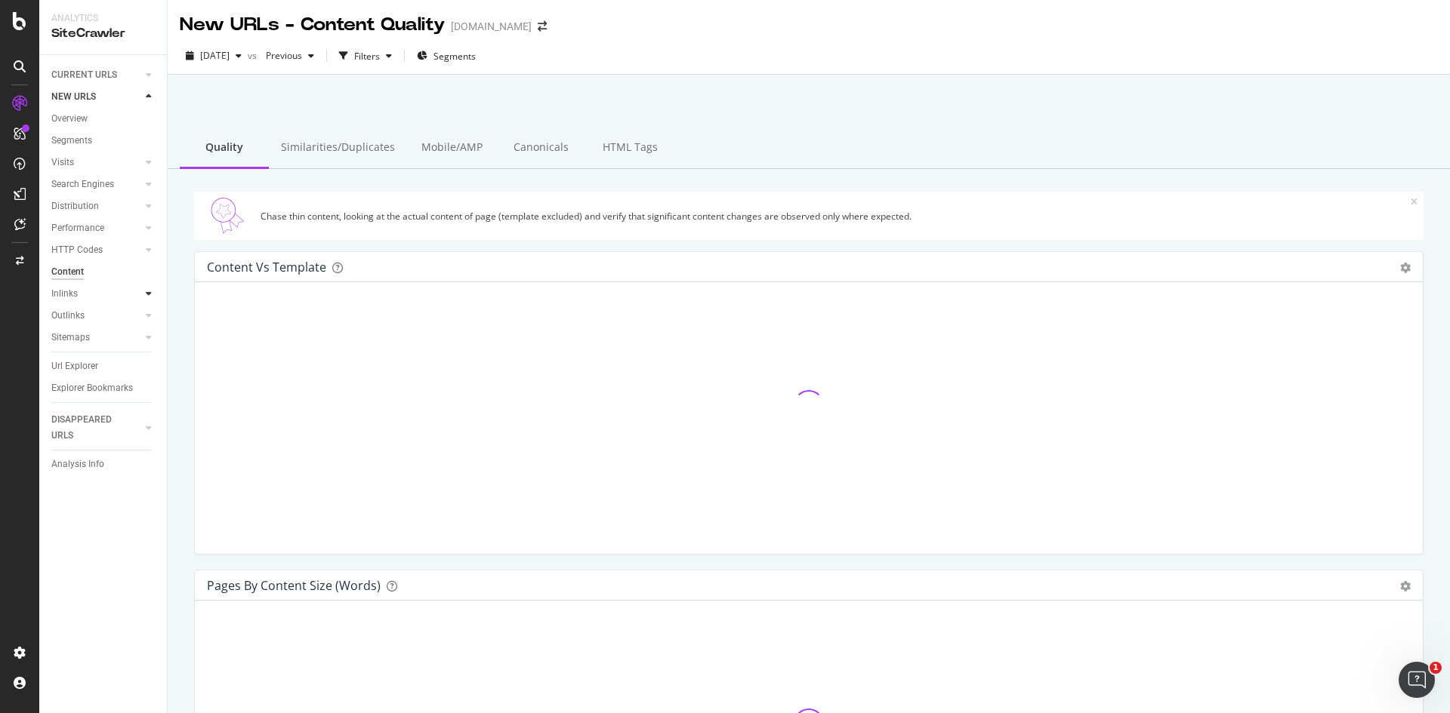
click at [149, 293] on icon at bounding box center [149, 293] width 6 height 9
click at [146, 291] on icon at bounding box center [149, 293] width 6 height 9
click at [149, 429] on icon at bounding box center [149, 428] width 6 height 9
click at [79, 403] on div "Url Explorer" at bounding box center [74, 404] width 47 height 16
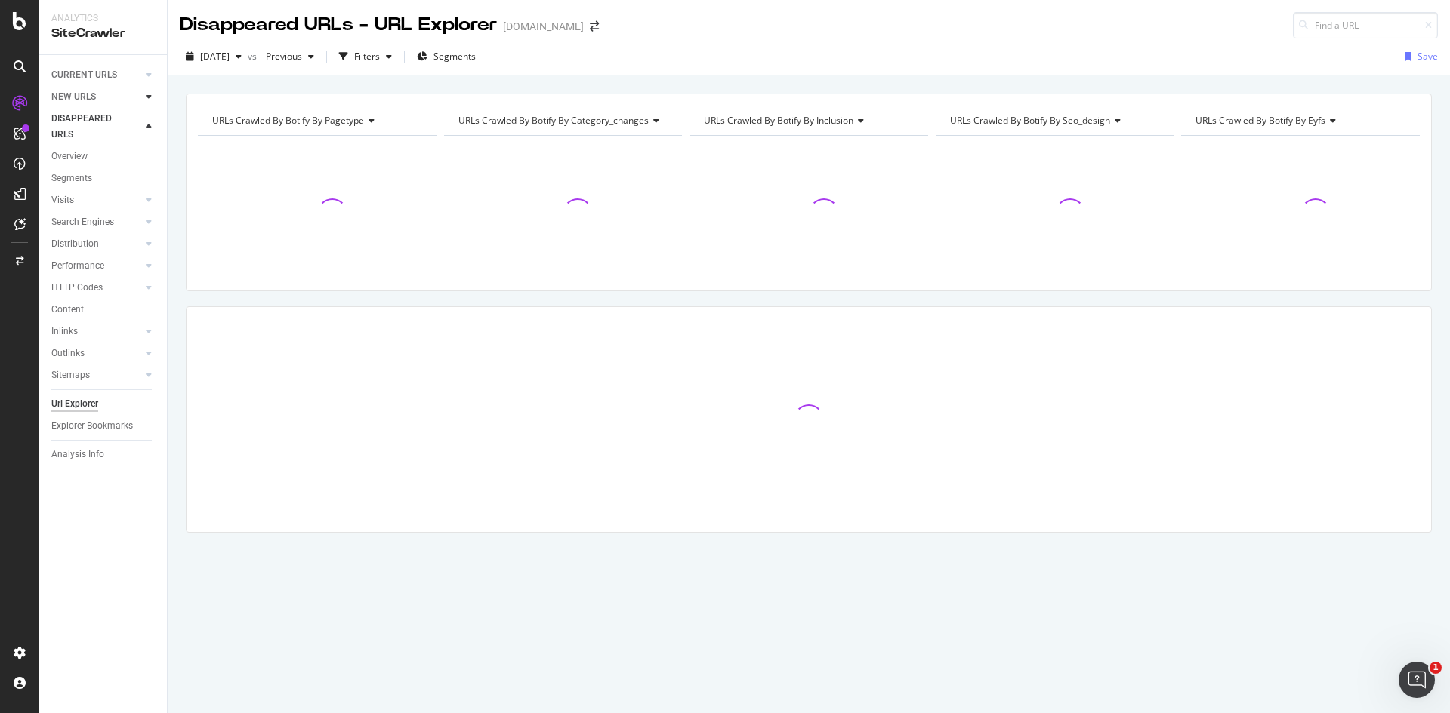
click at [149, 92] on icon at bounding box center [149, 96] width 6 height 9
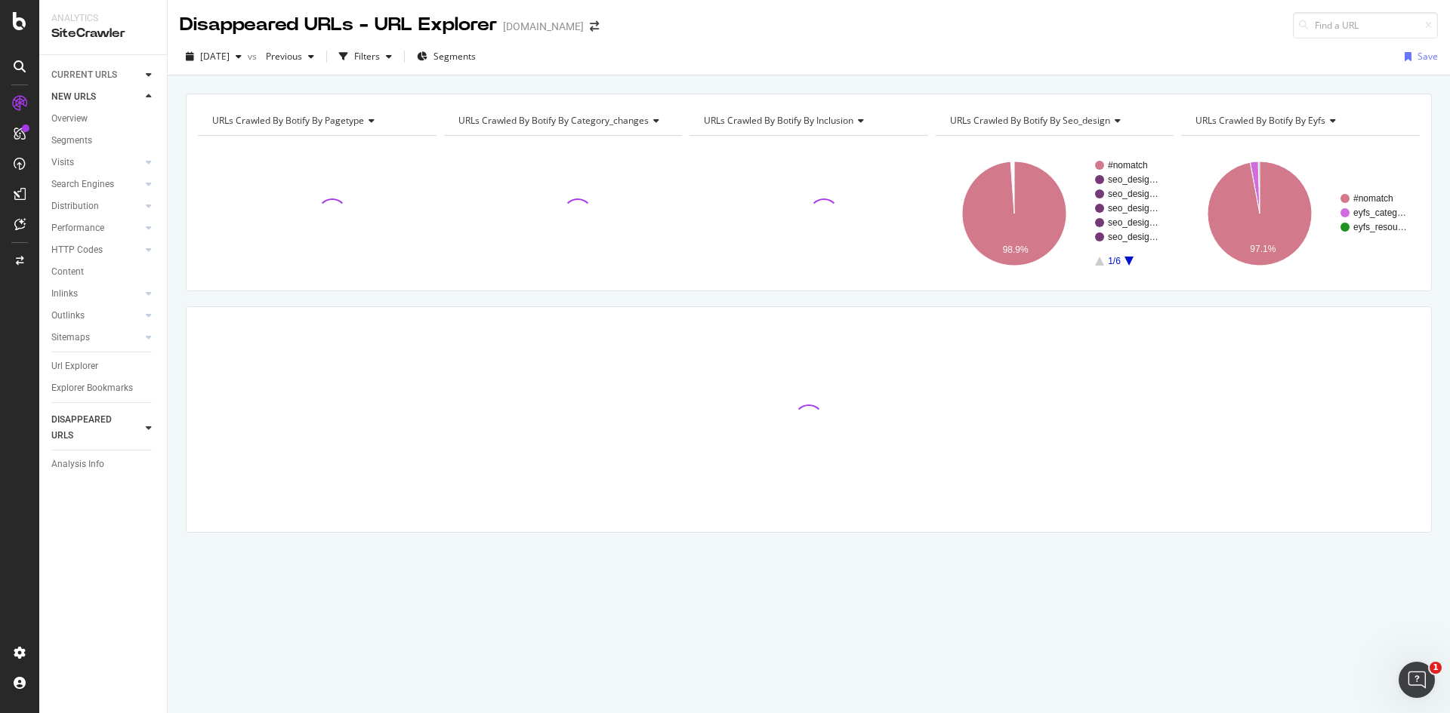
click at [149, 70] on icon at bounding box center [149, 74] width 6 height 9
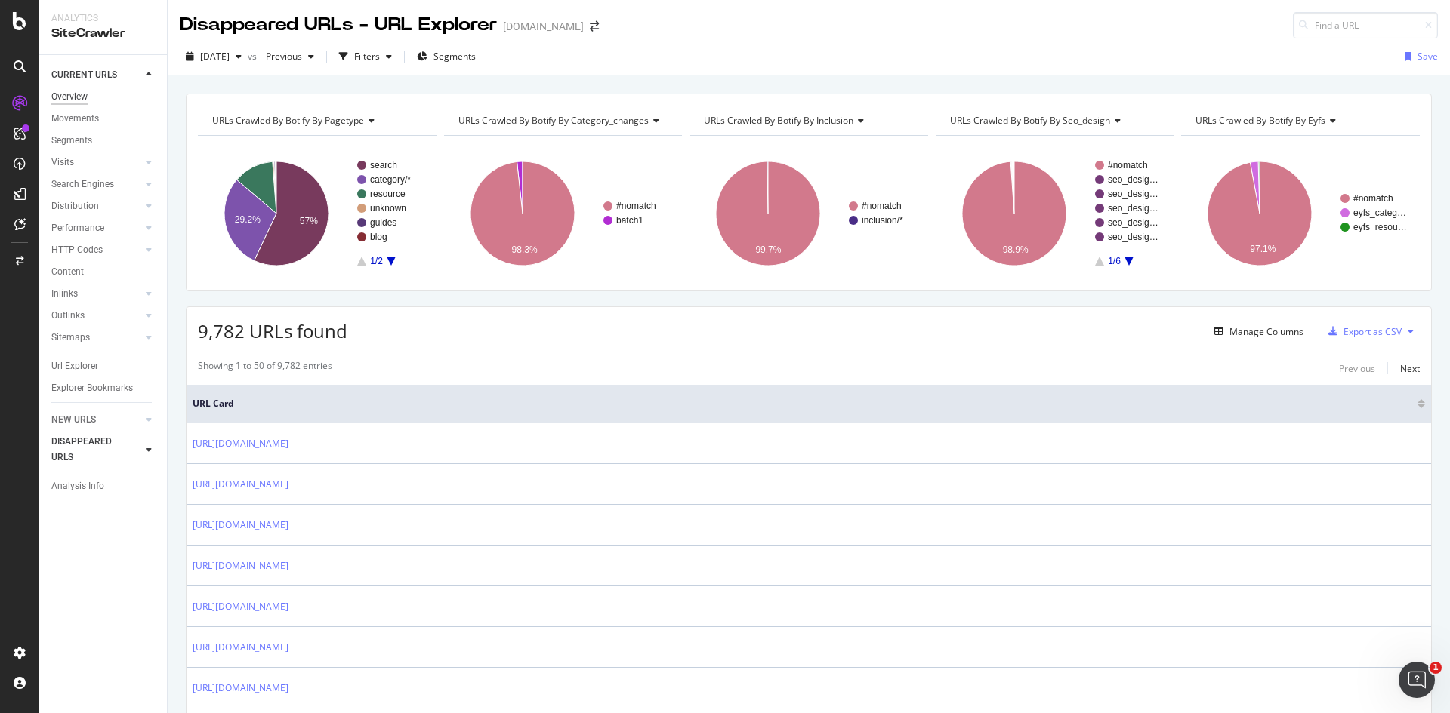
click at [72, 100] on div "Overview" at bounding box center [69, 97] width 36 height 16
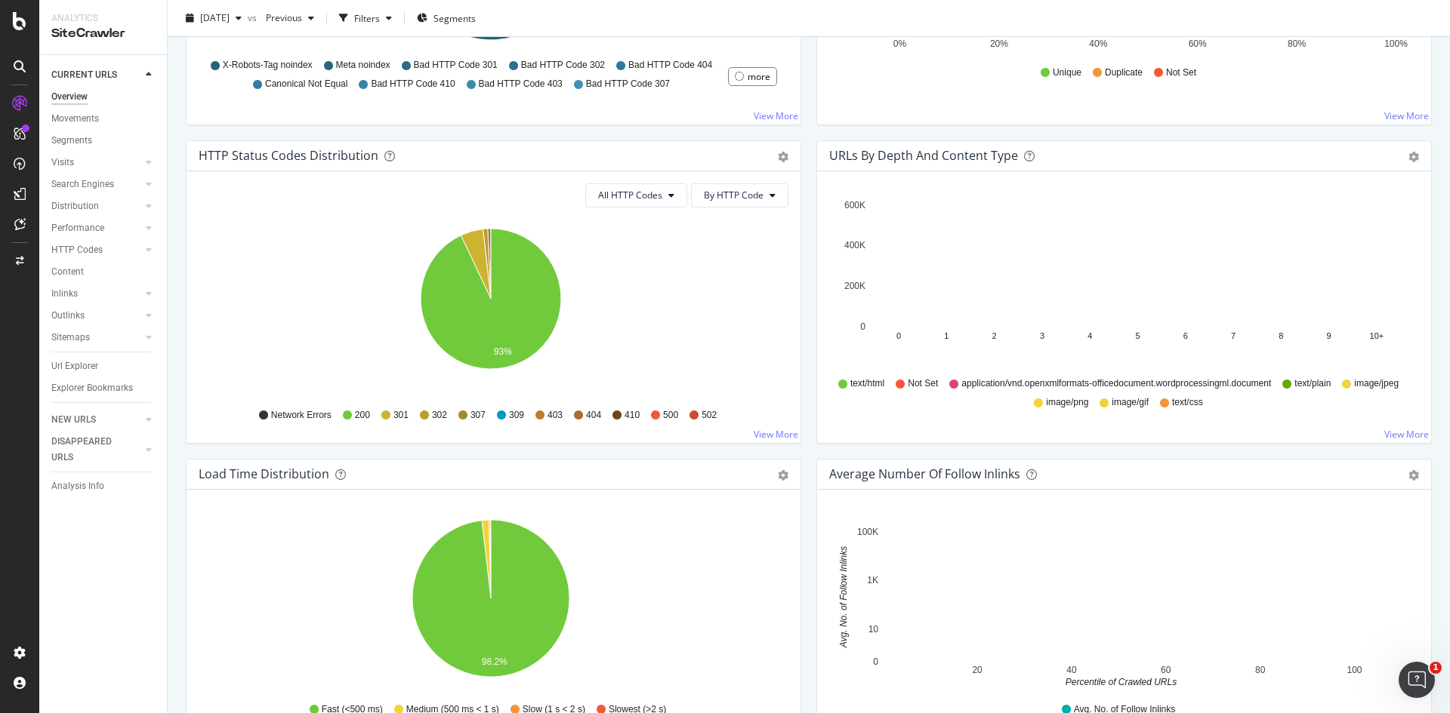
scroll to position [722, 0]
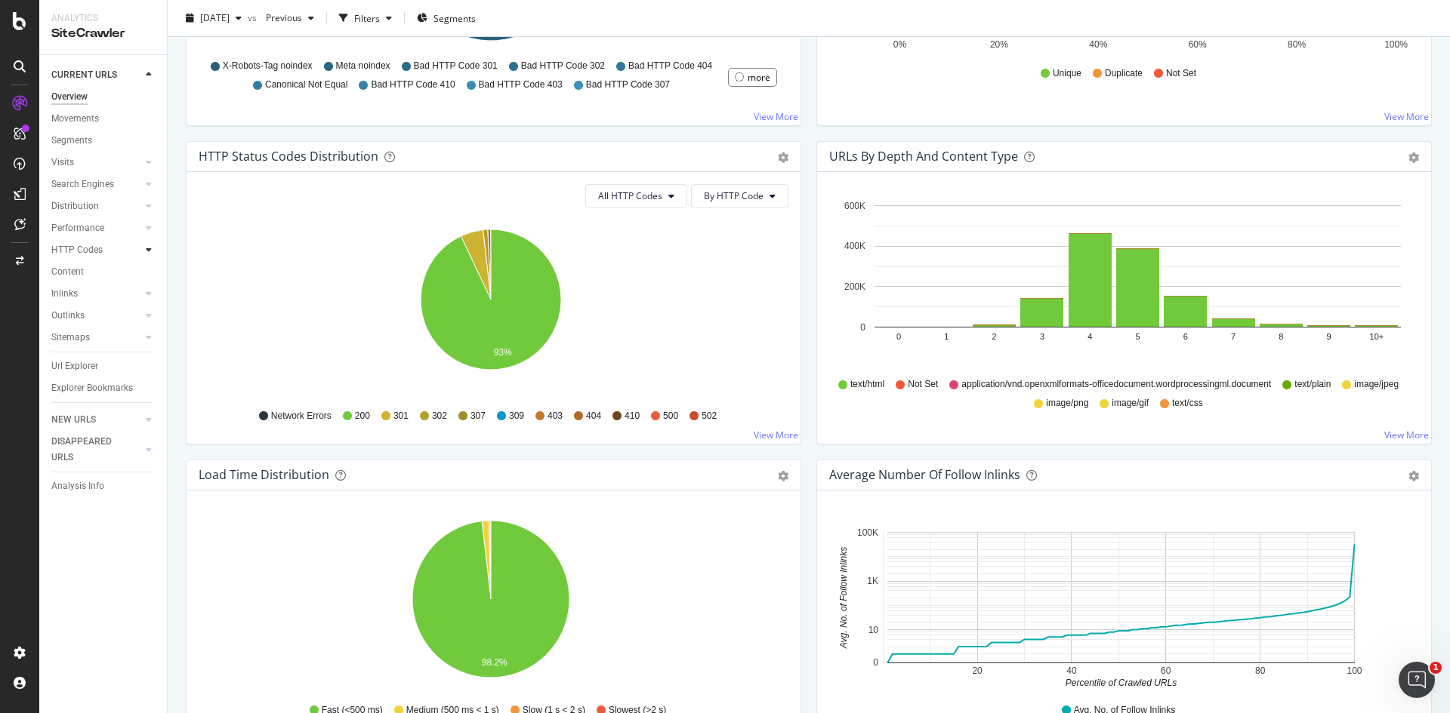
click at [149, 255] on div at bounding box center [148, 249] width 15 height 15
click at [149, 254] on icon at bounding box center [149, 249] width 6 height 9
click at [148, 233] on div at bounding box center [148, 227] width 15 height 15
click at [151, 229] on icon at bounding box center [149, 227] width 6 height 9
click at [149, 186] on icon at bounding box center [149, 184] width 6 height 9
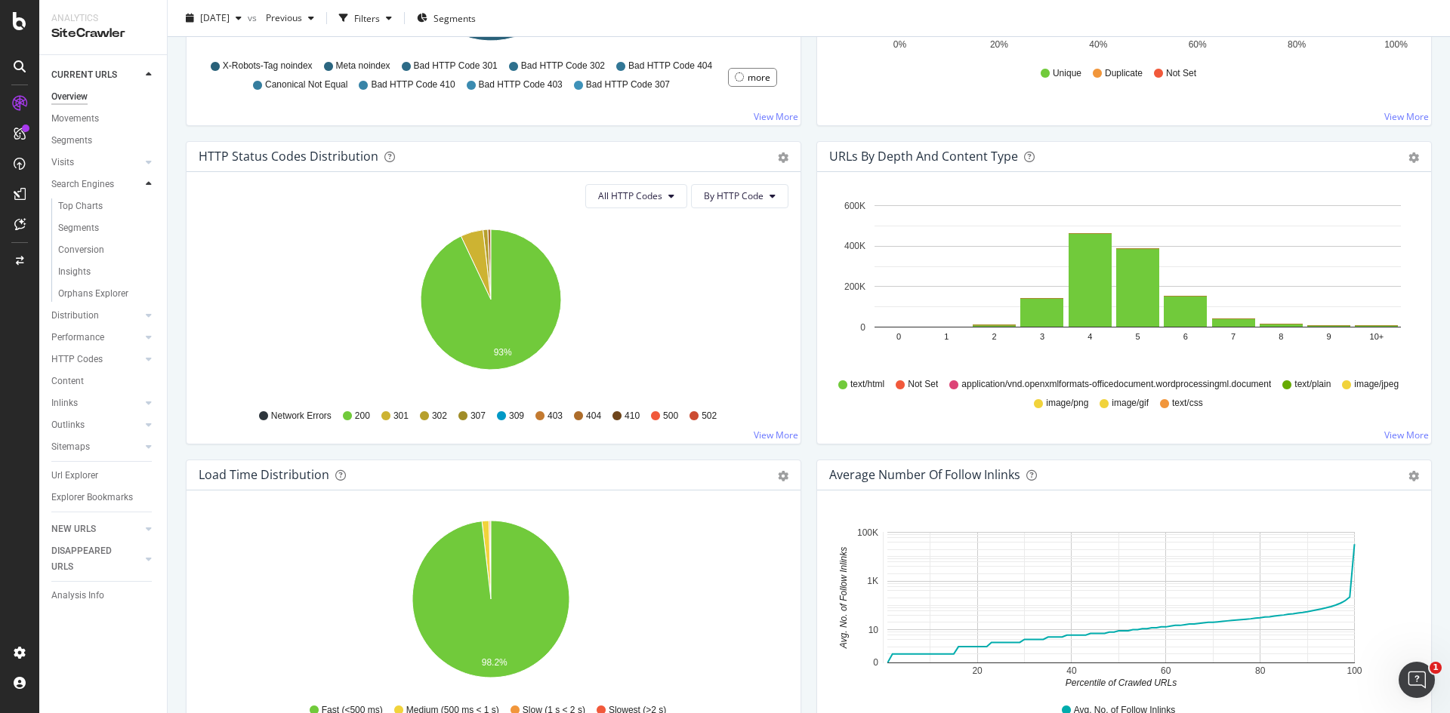
click at [149, 186] on icon at bounding box center [149, 184] width 6 height 9
click at [151, 165] on icon at bounding box center [149, 162] width 6 height 9
drag, startPoint x: 82, startPoint y: 185, endPoint x: 185, endPoint y: 220, distance: 108.6
click at [82, 185] on div "Analysis" at bounding box center [75, 185] width 35 height 16
